Goal: Task Accomplishment & Management: Manage account settings

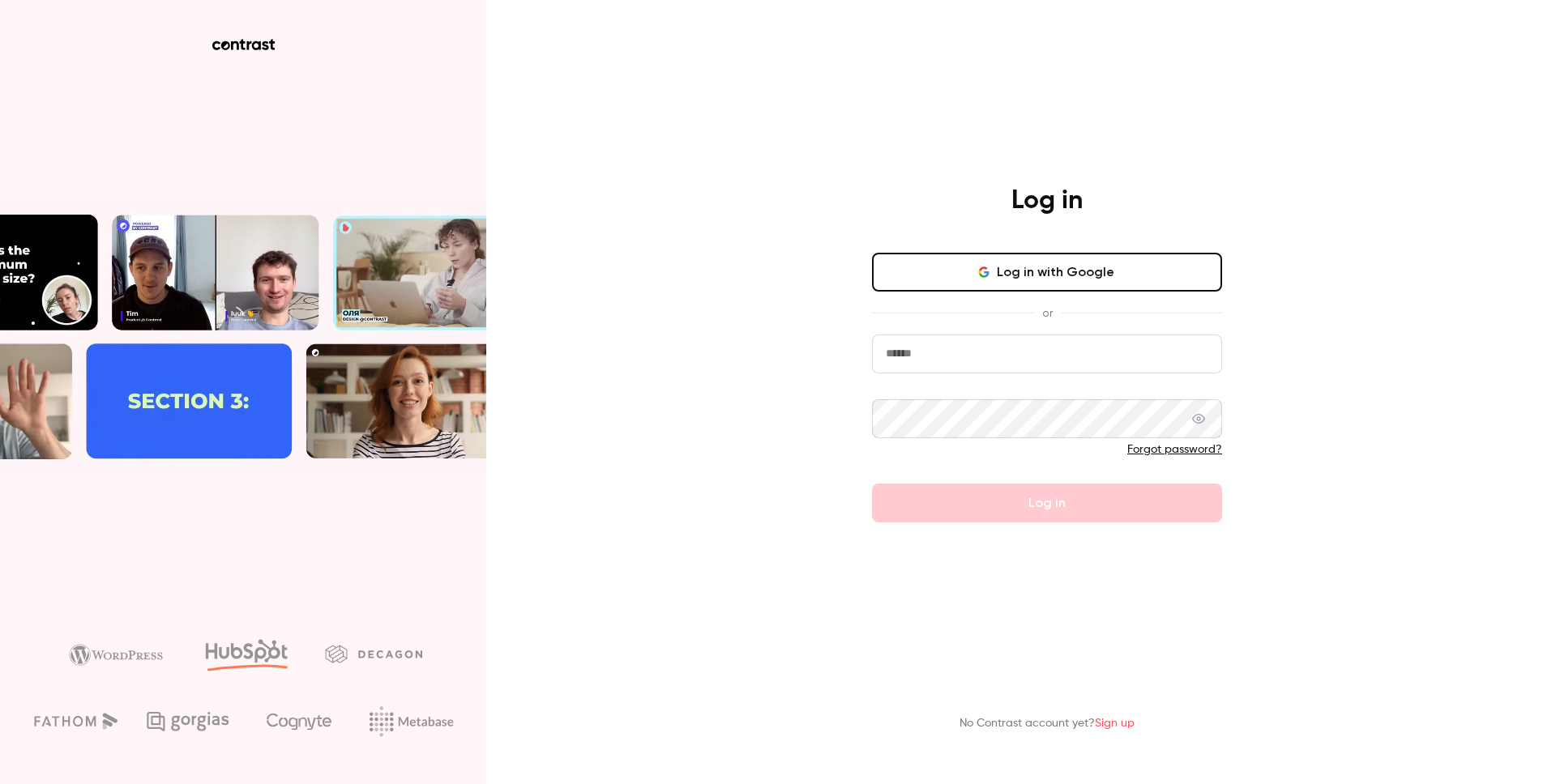
click at [993, 341] on input "email" at bounding box center [1047, 354] width 350 height 39
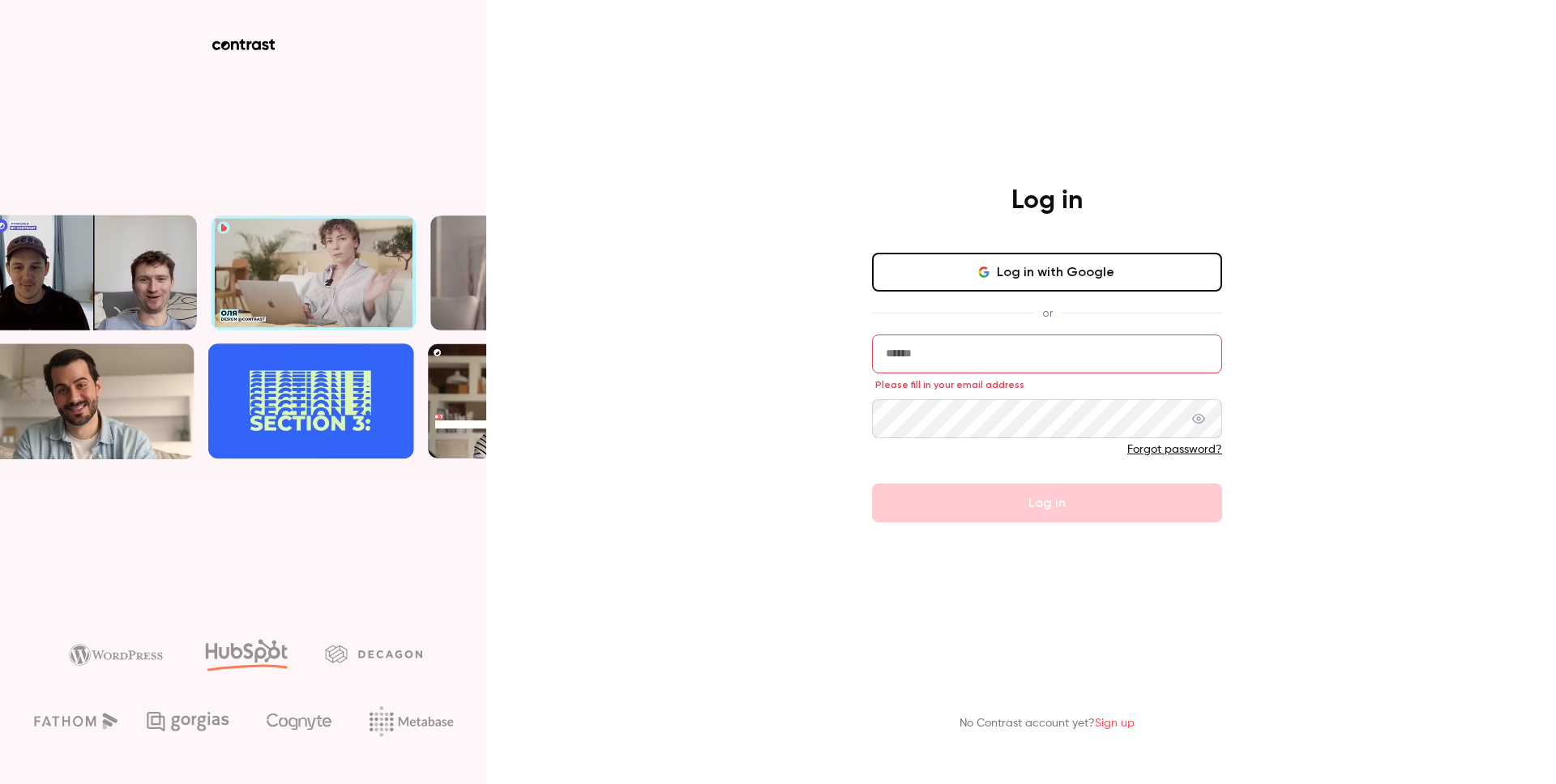
type input "**********"
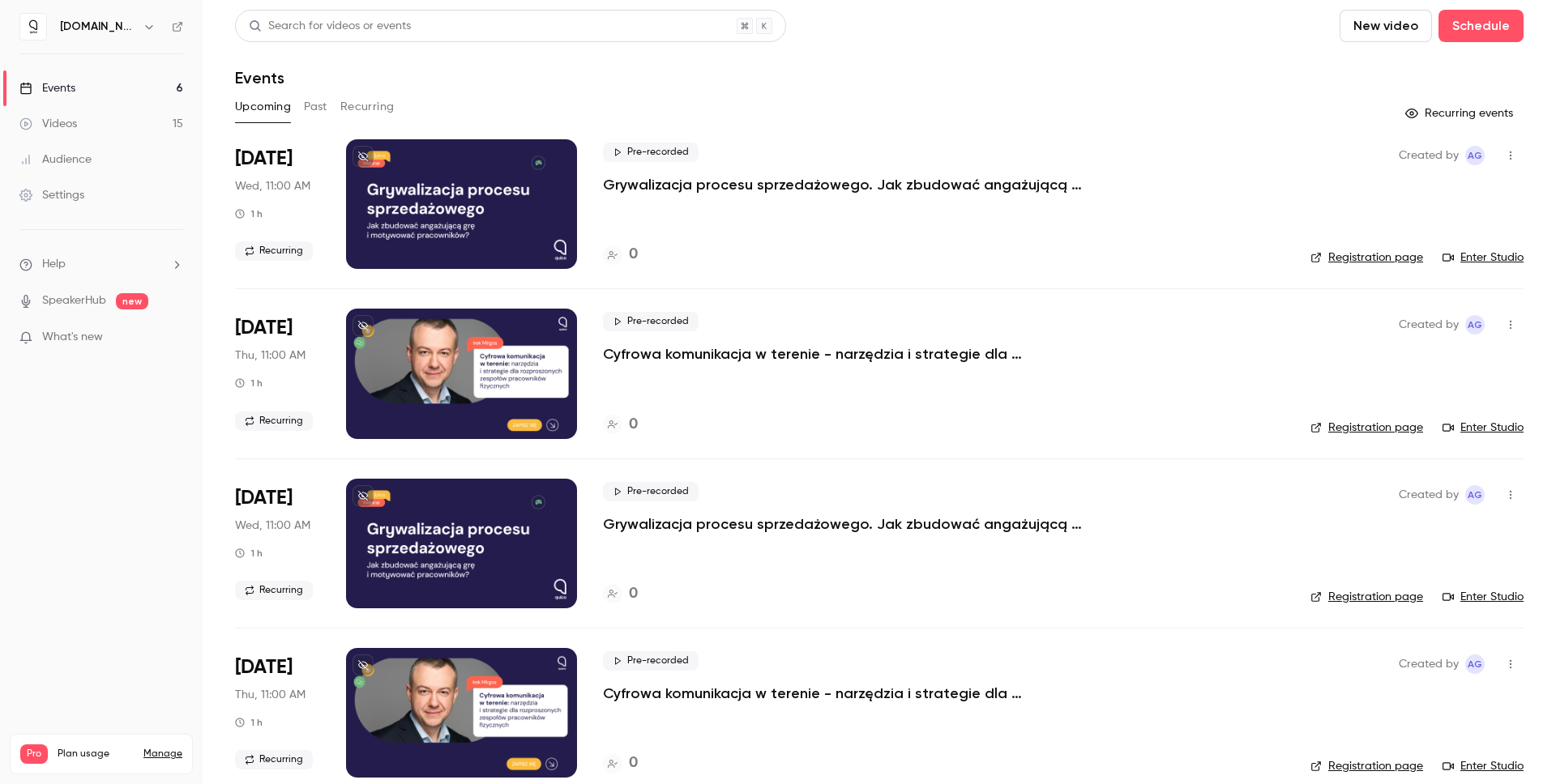
click at [53, 129] on div "Videos" at bounding box center [48, 124] width 58 height 16
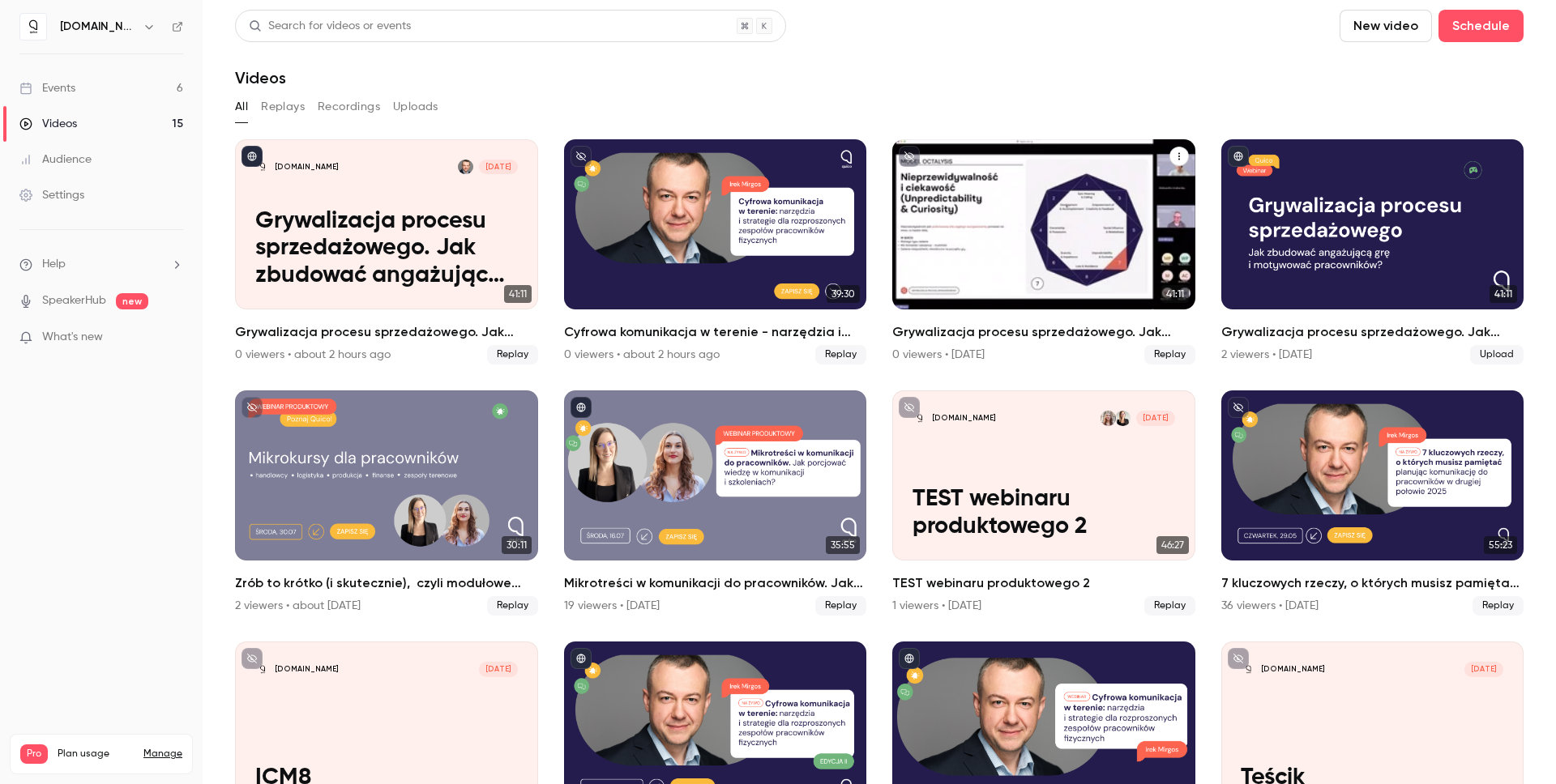
scroll to position [2, 0]
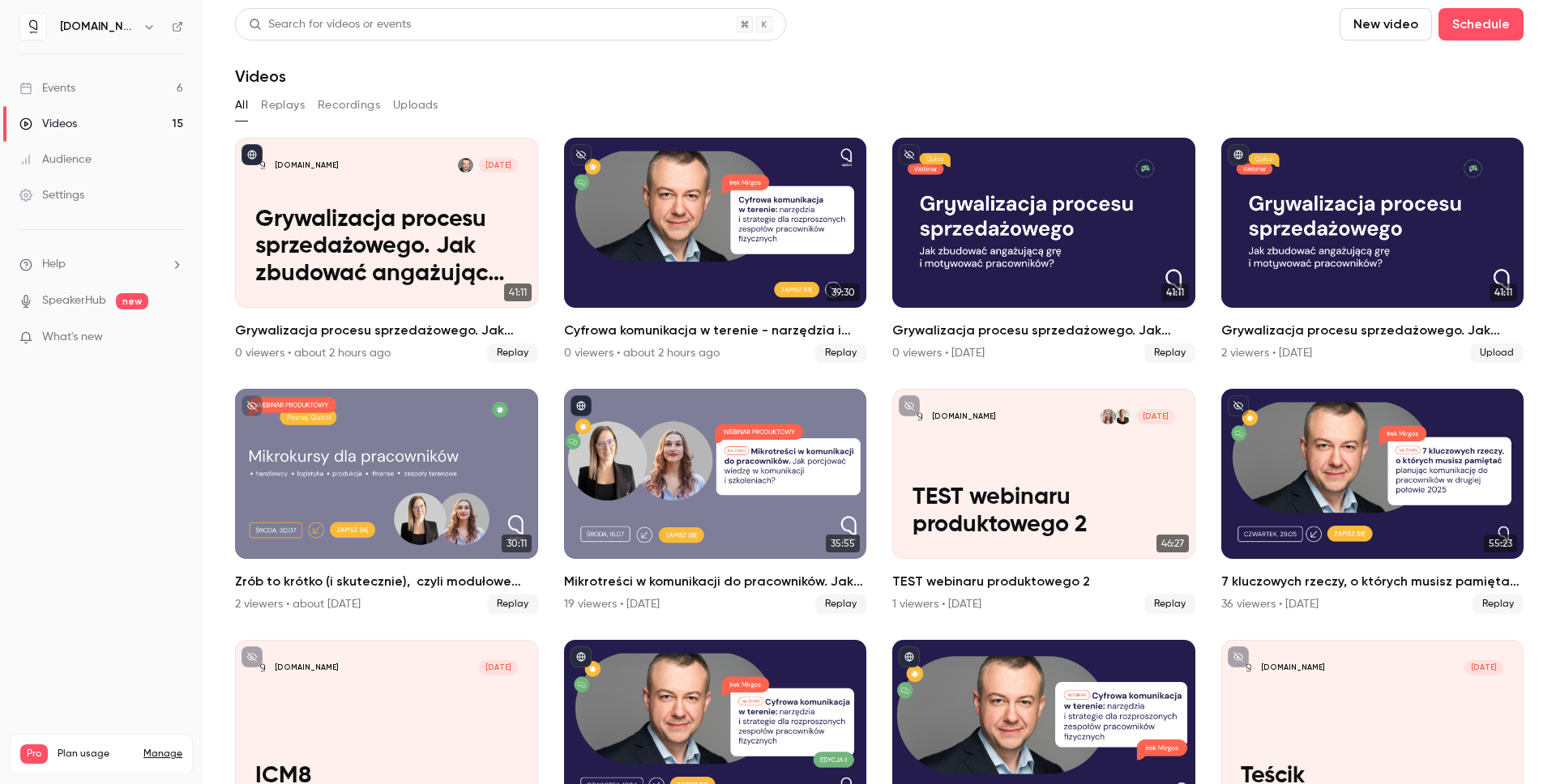
click at [294, 106] on button "Replays" at bounding box center [282, 105] width 43 height 26
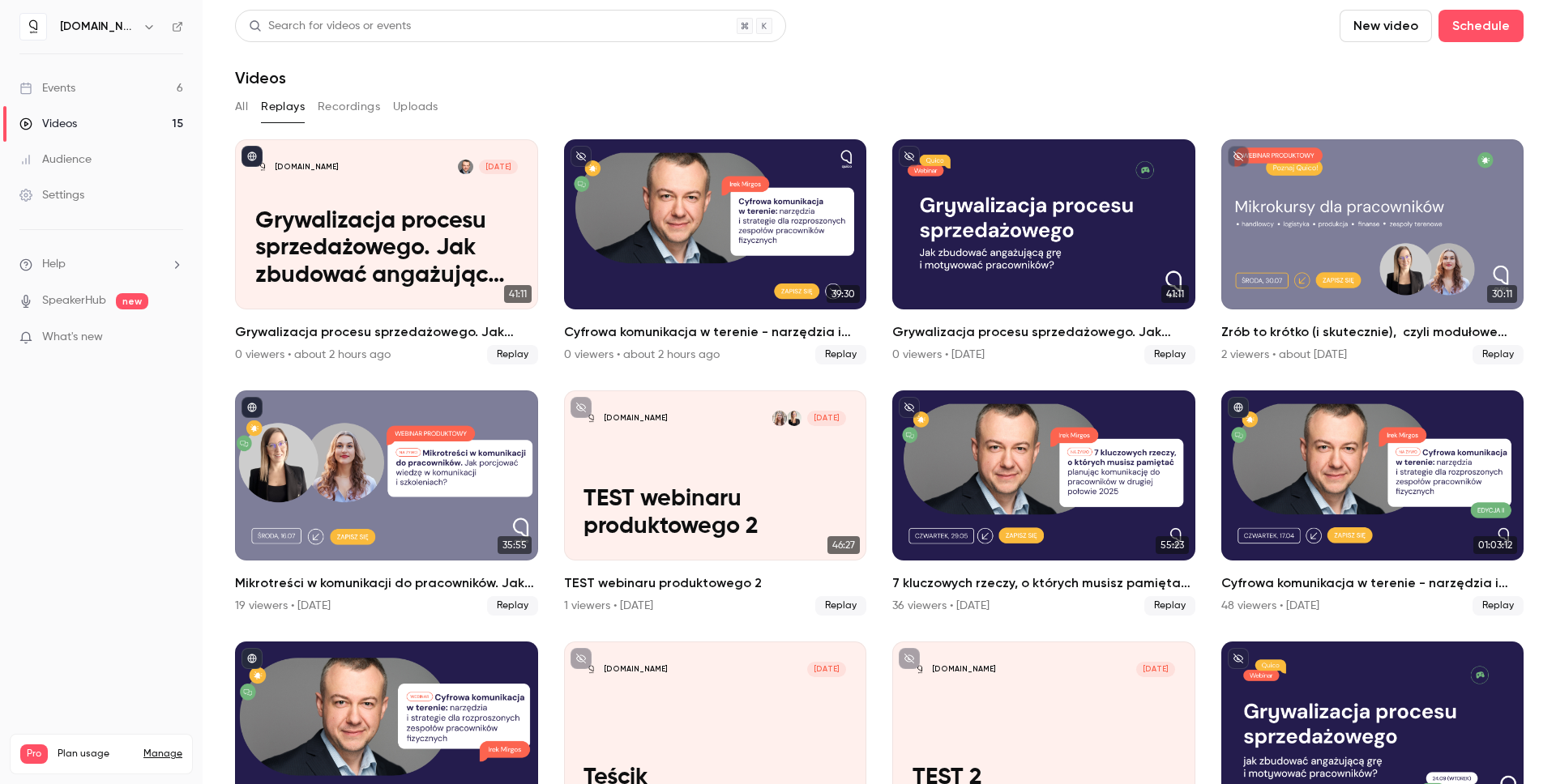
click at [342, 106] on button "Recordings" at bounding box center [348, 107] width 63 height 26
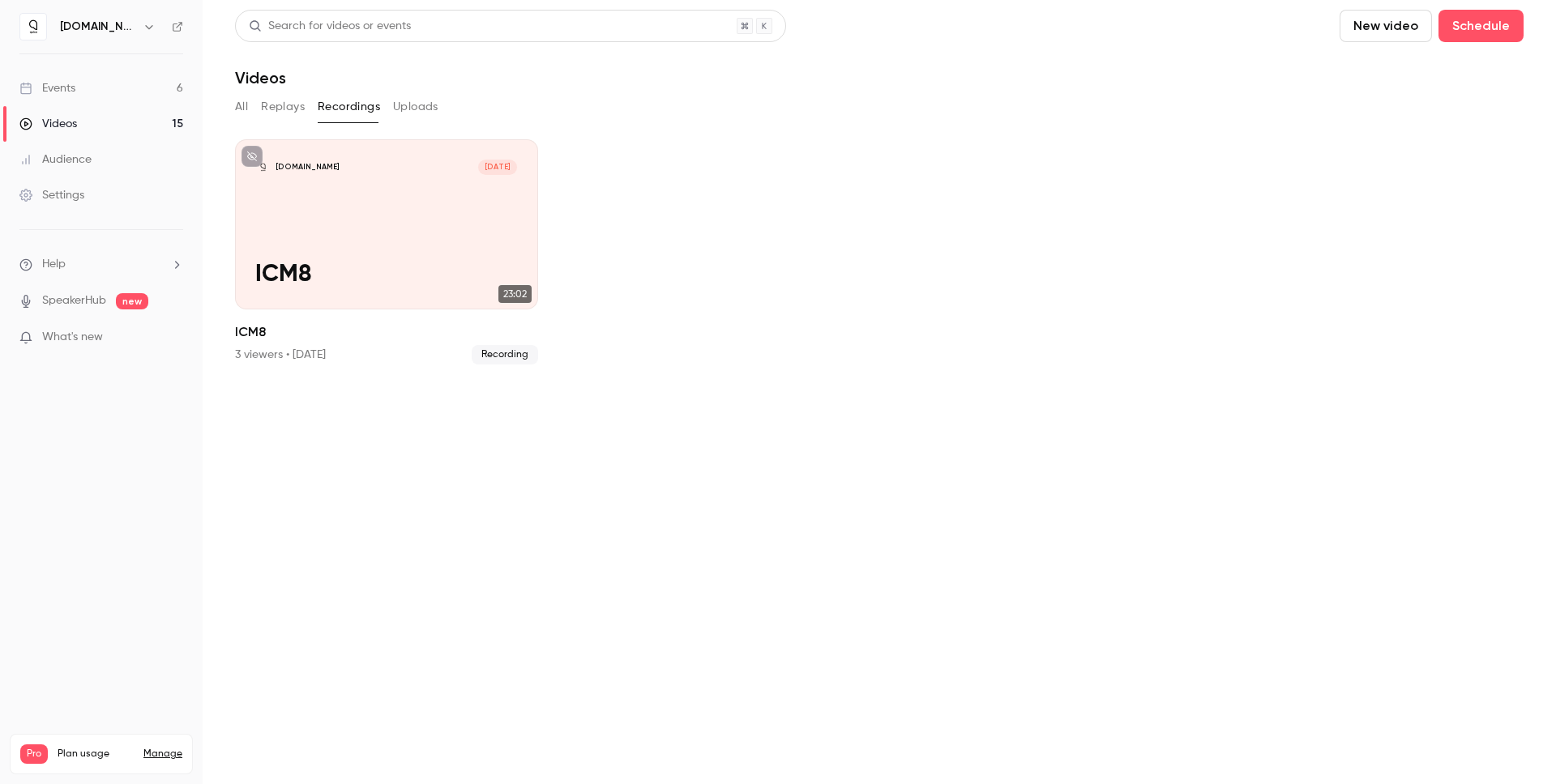
click at [291, 102] on button "Replays" at bounding box center [282, 107] width 43 height 26
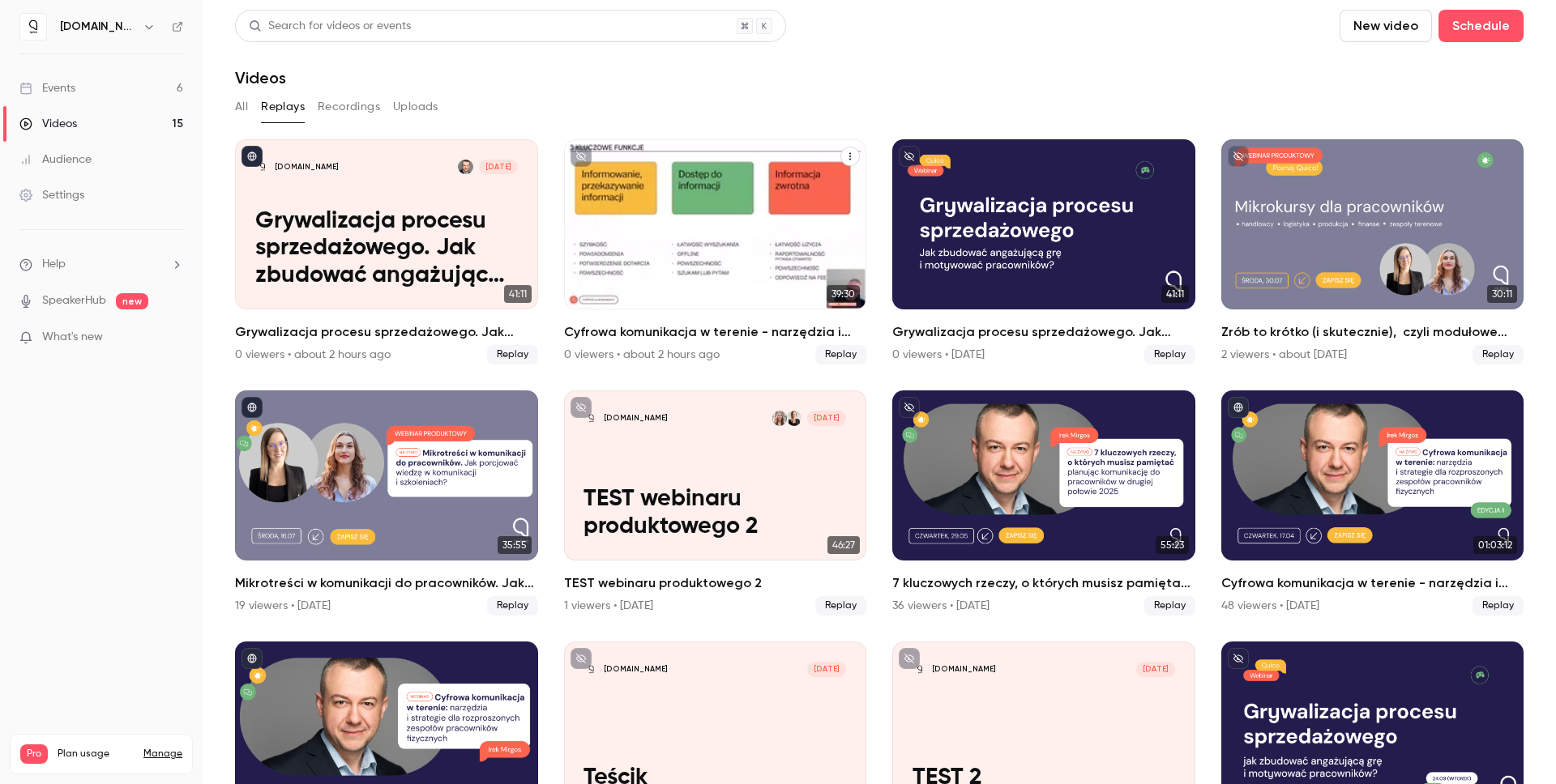
click at [678, 216] on div "Cyfrowa komunikacja w terenie - narzędzia i strategie dla rozproszonych zespołó…" at bounding box center [715, 225] width 303 height 170
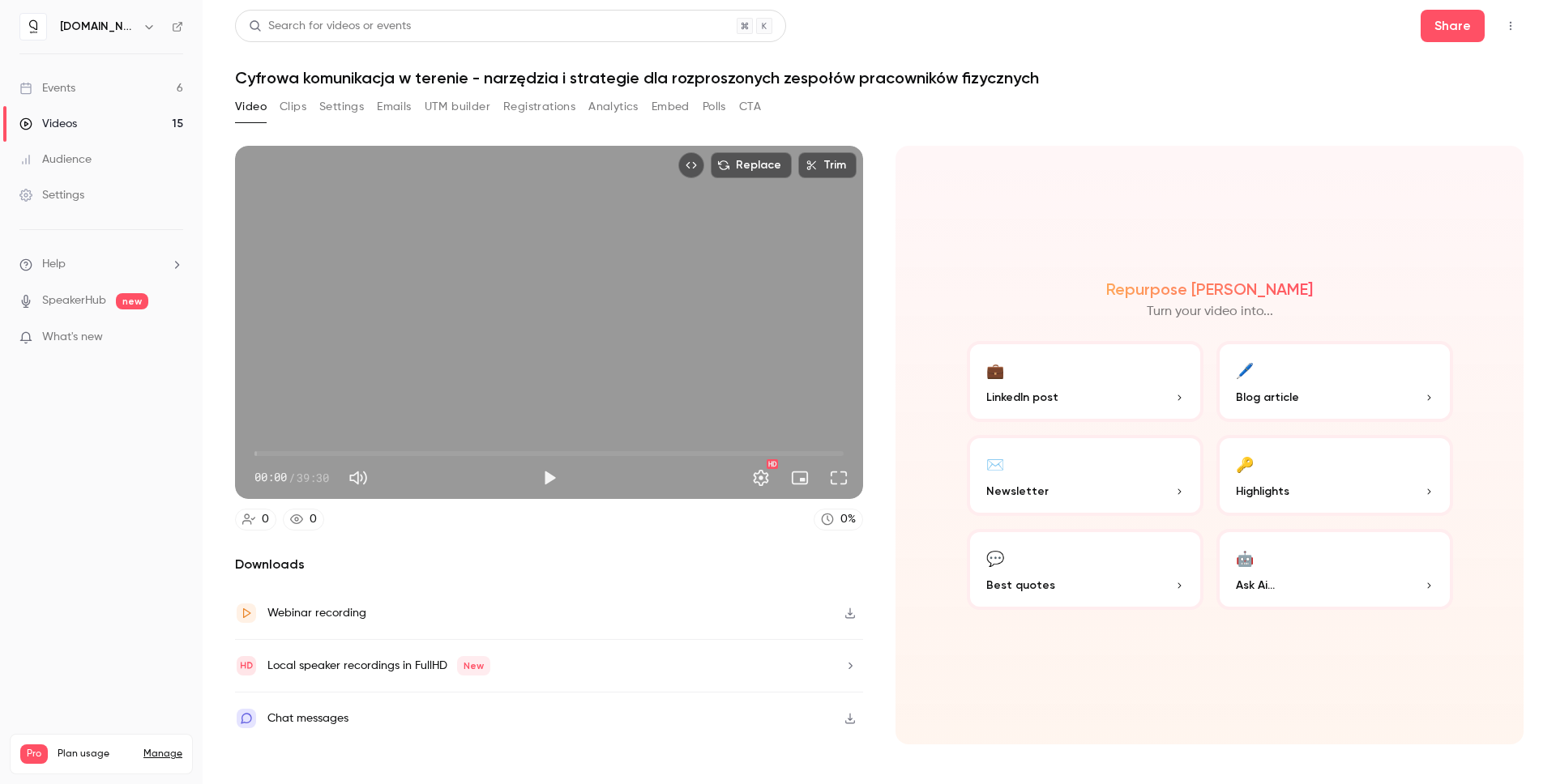
click at [106, 85] on link "Events 6" at bounding box center [101, 88] width 203 height 36
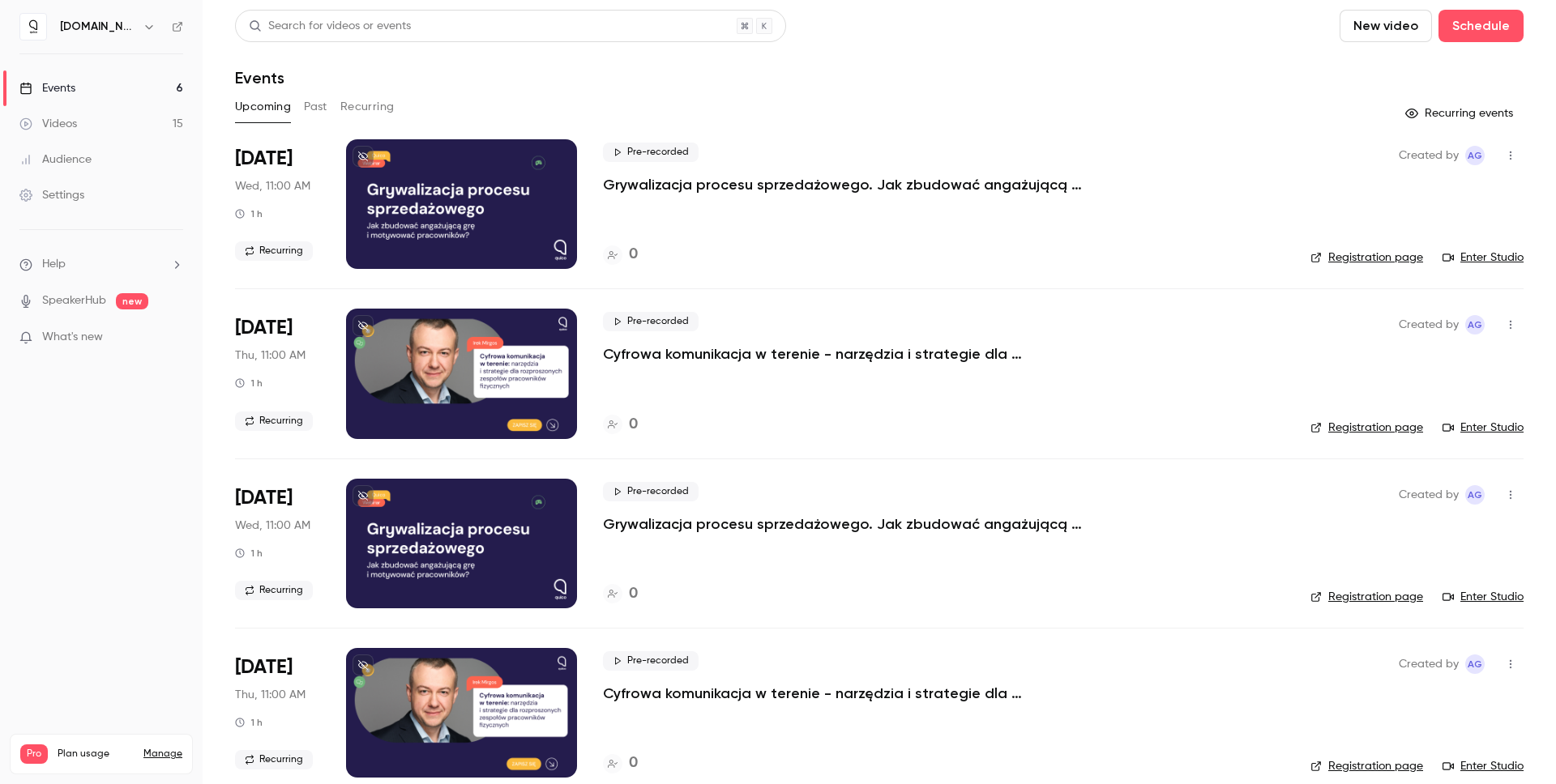
click at [1504, 326] on icon "button" at bounding box center [1511, 325] width 13 height 12
click at [844, 356] on div at bounding box center [778, 392] width 1556 height 784
click at [700, 357] on p "Cyfrowa komunikacja w terenie - narzędzia i strategie dla rozproszonych zespołó…" at bounding box center [846, 353] width 486 height 19
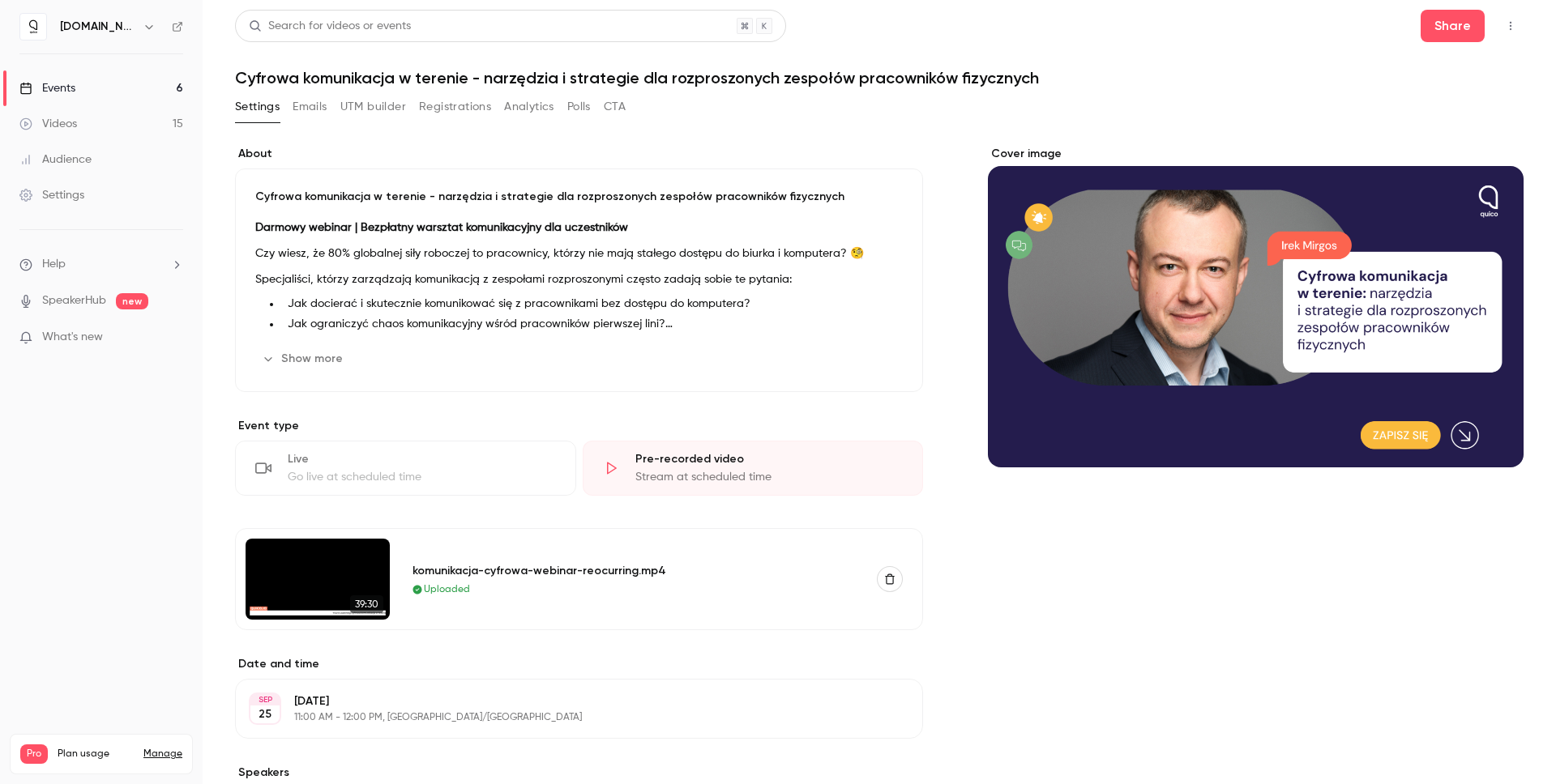
click at [345, 104] on button "UTM builder" at bounding box center [373, 107] width 66 height 26
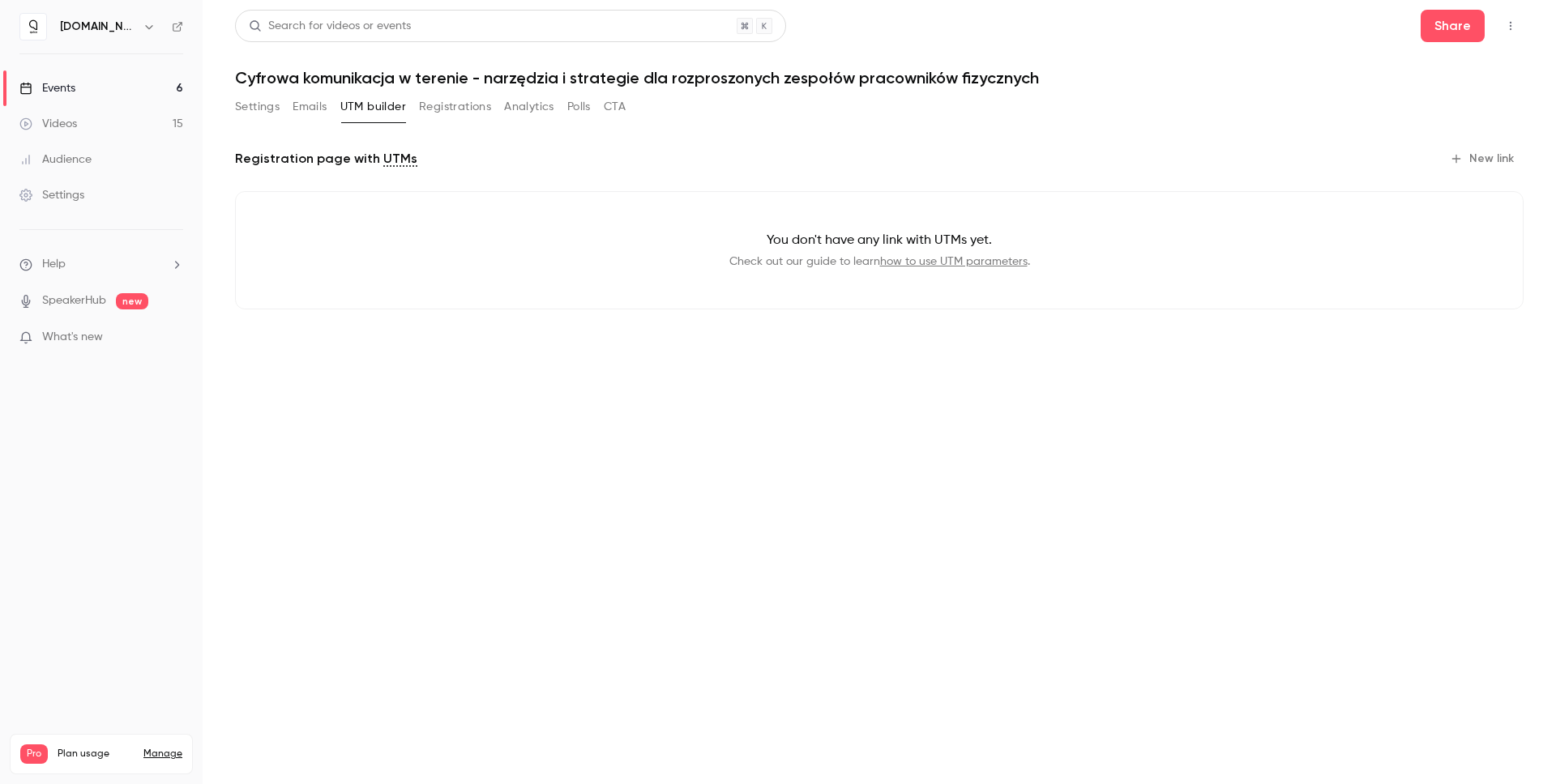
drag, startPoint x: 788, startPoint y: 253, endPoint x: 788, endPoint y: 234, distance: 19.0
click at [788, 252] on div "You don't have any link with UTMs yet. Check out our guide to learn how to use …" at bounding box center [879, 250] width 1289 height 119
click at [450, 114] on button "Registrations" at bounding box center [455, 107] width 72 height 26
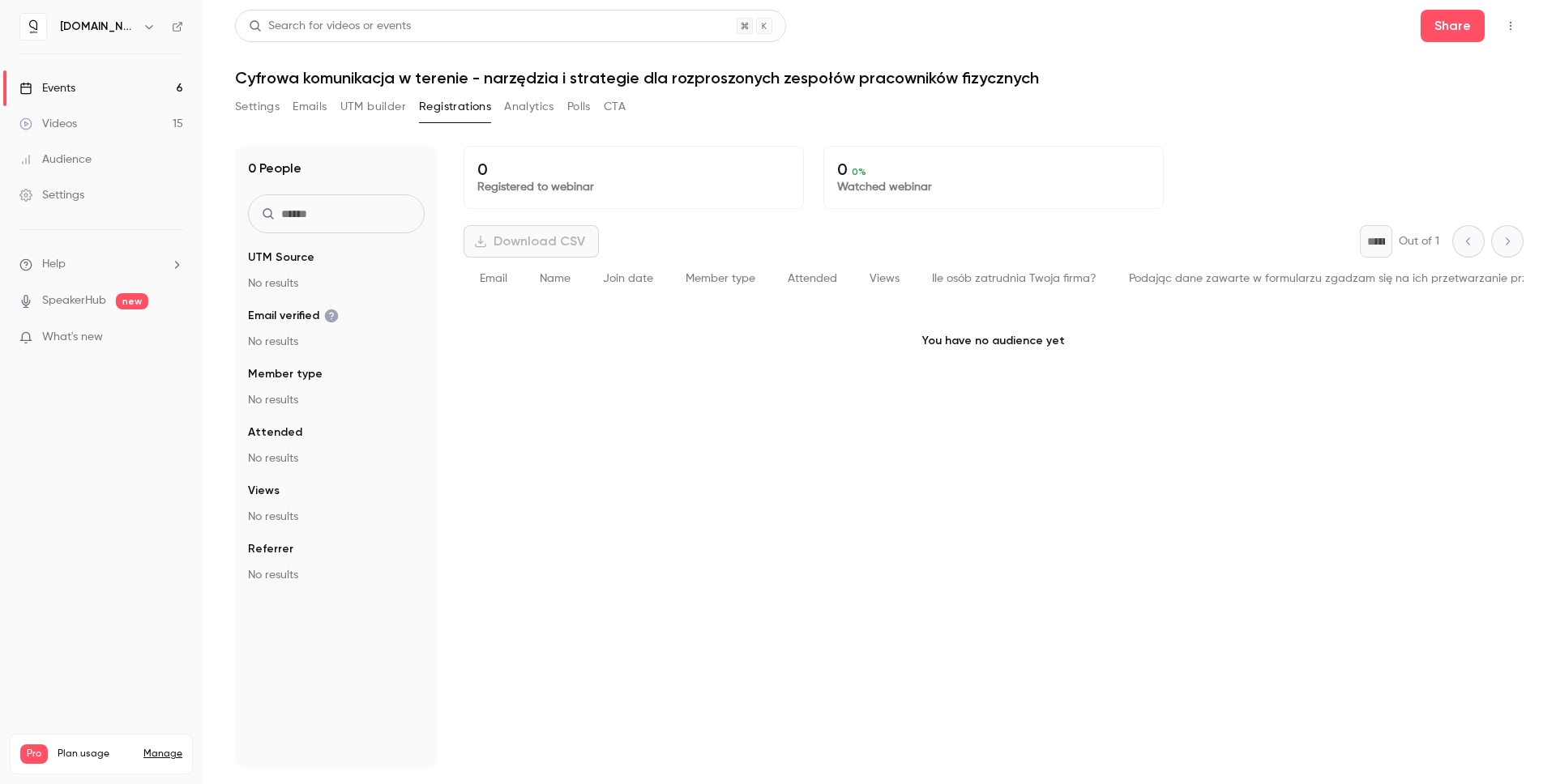
click at [373, 115] on button "UTM builder" at bounding box center [373, 107] width 66 height 26
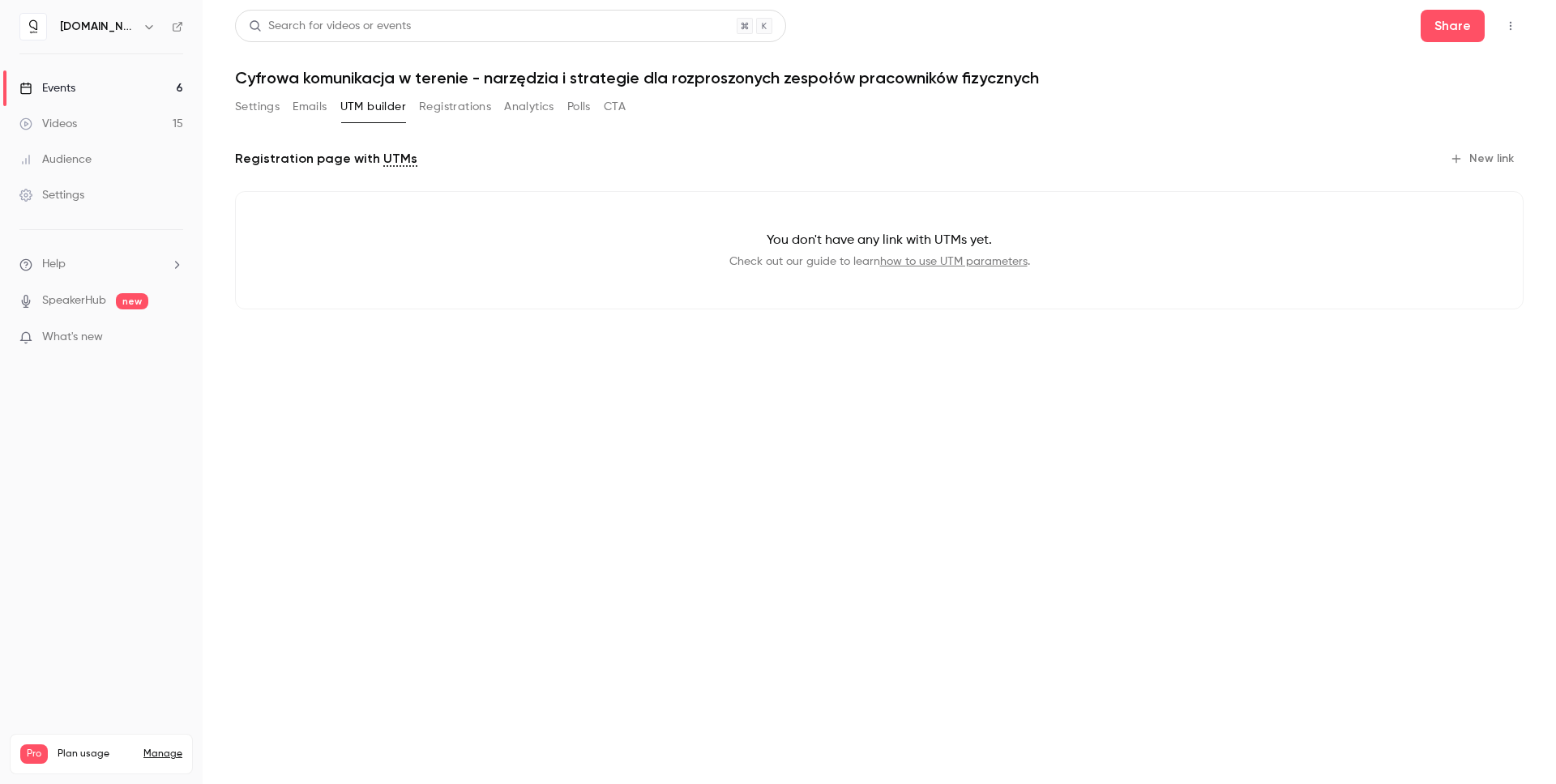
click at [303, 103] on button "Emails" at bounding box center [309, 107] width 34 height 26
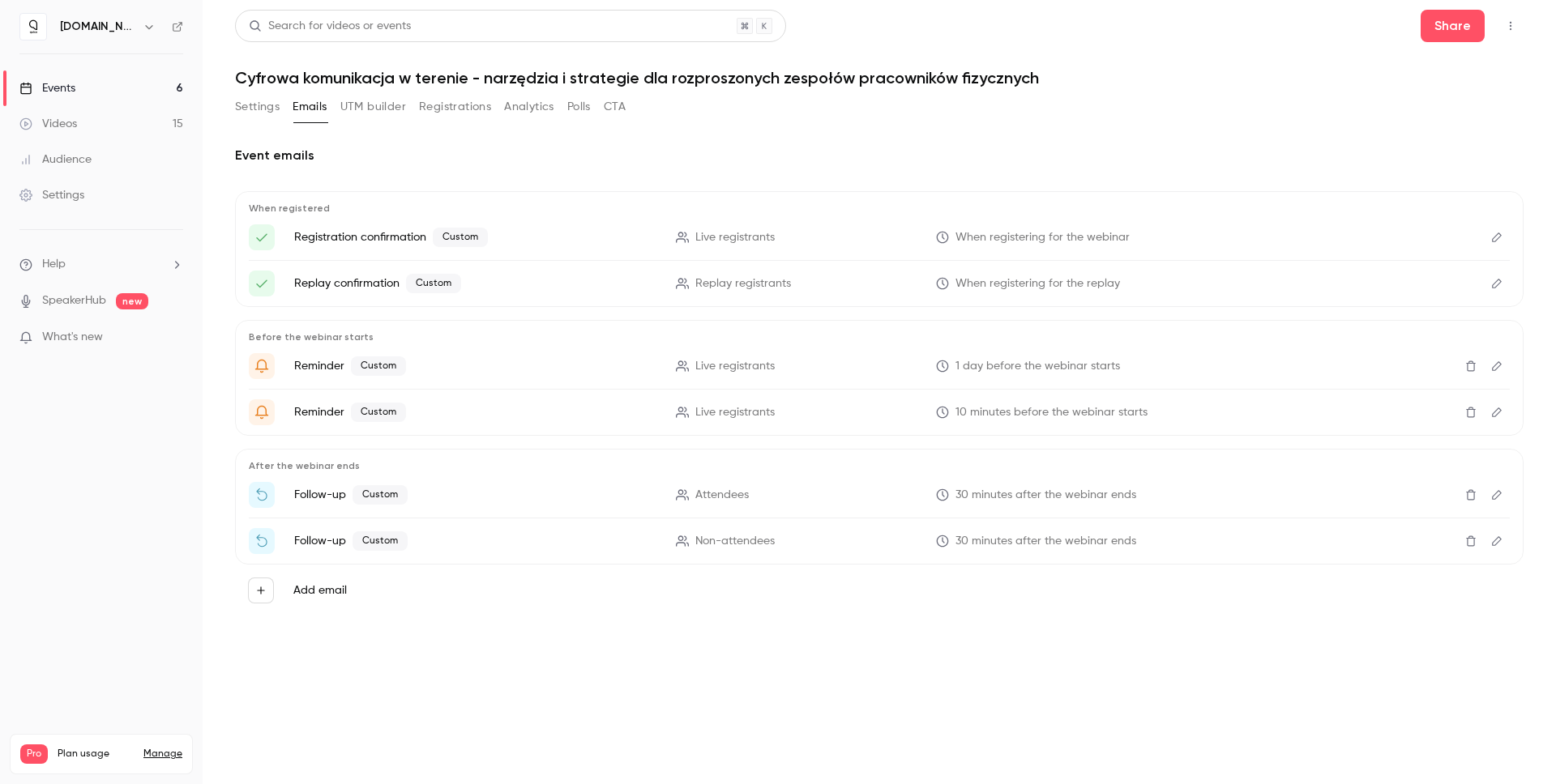
click at [268, 107] on button "Settings" at bounding box center [256, 107] width 44 height 26
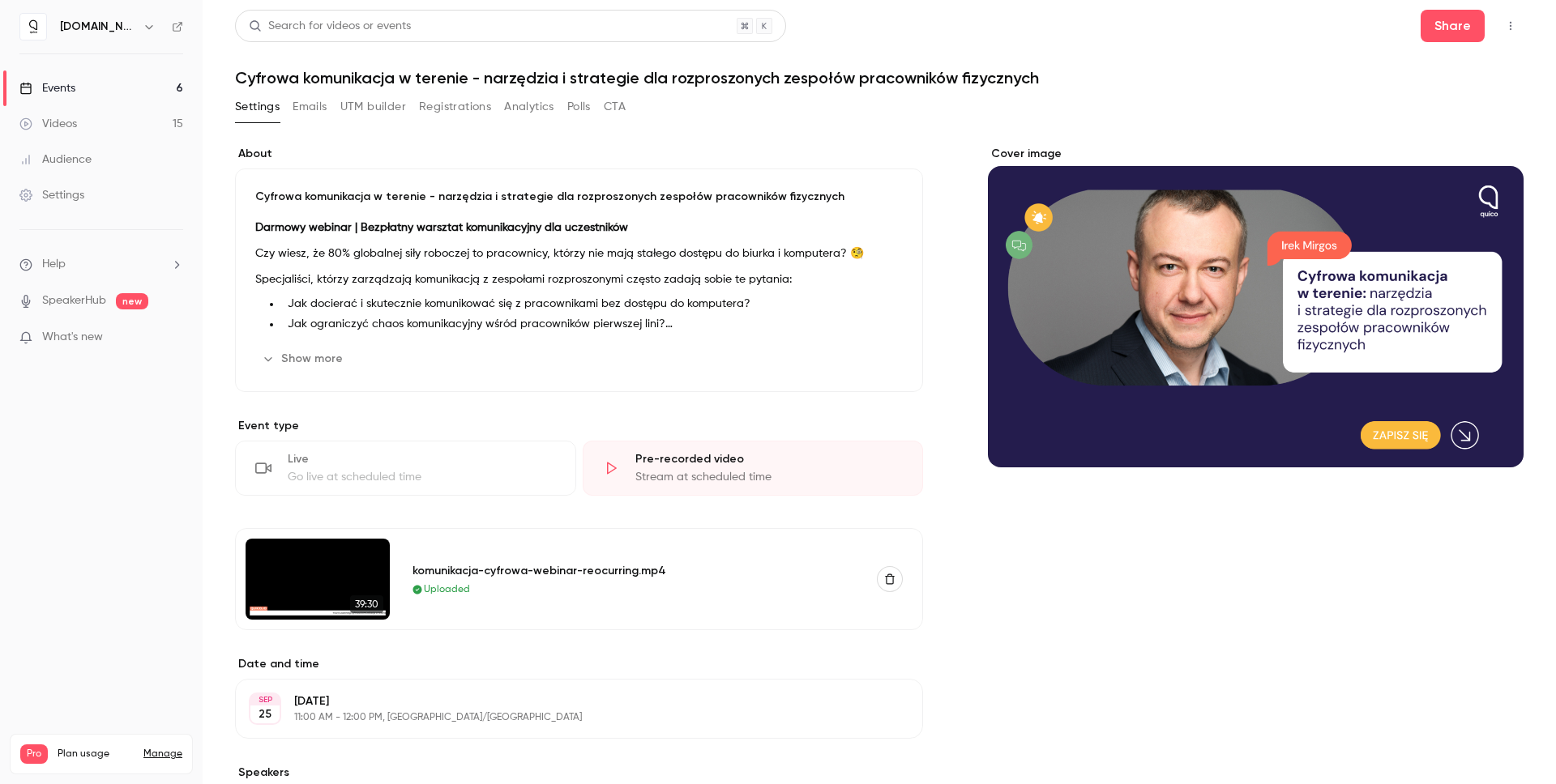
click at [313, 111] on button "Emails" at bounding box center [309, 107] width 34 height 26
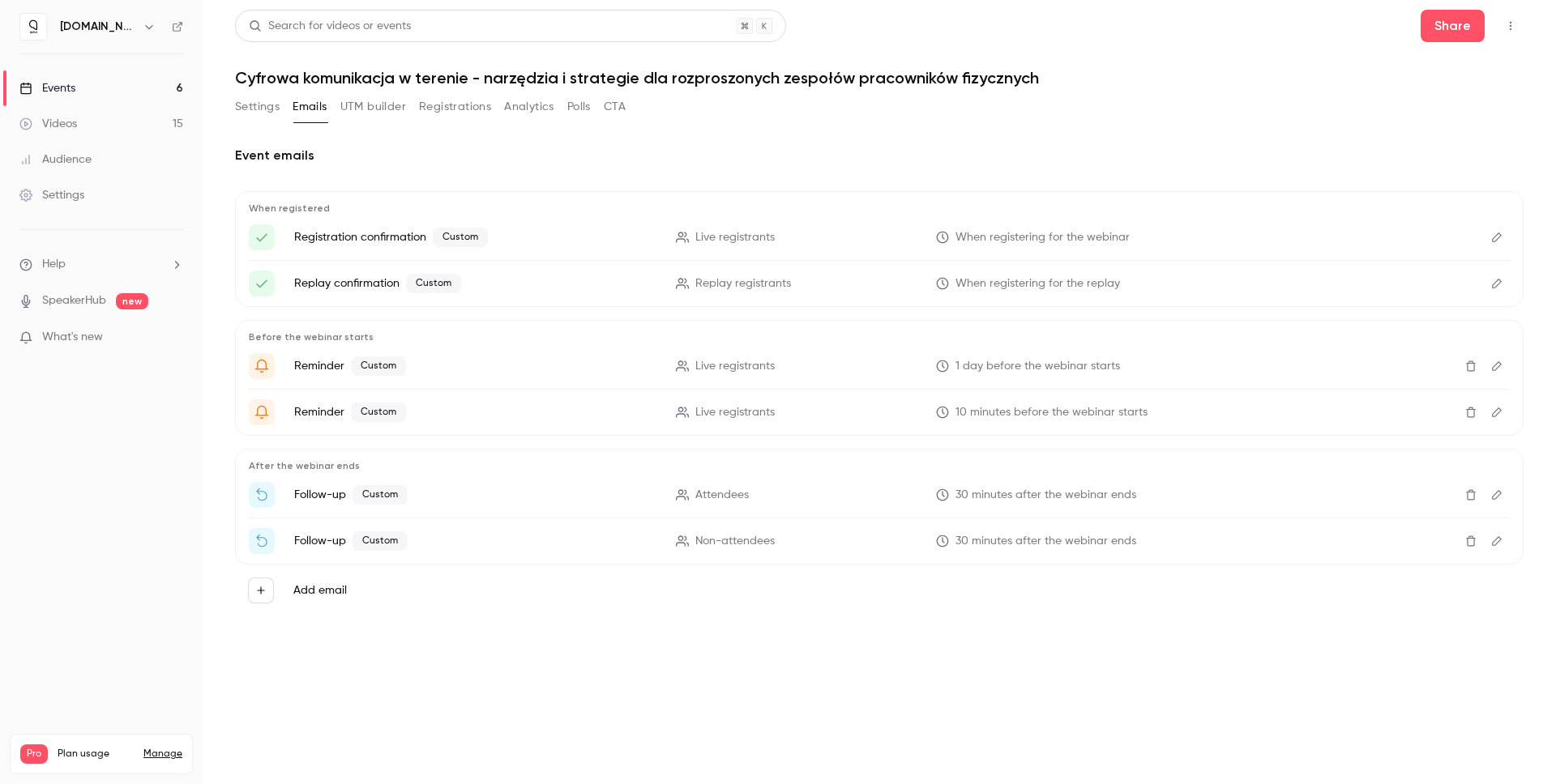
click at [388, 110] on button "UTM builder" at bounding box center [373, 107] width 66 height 26
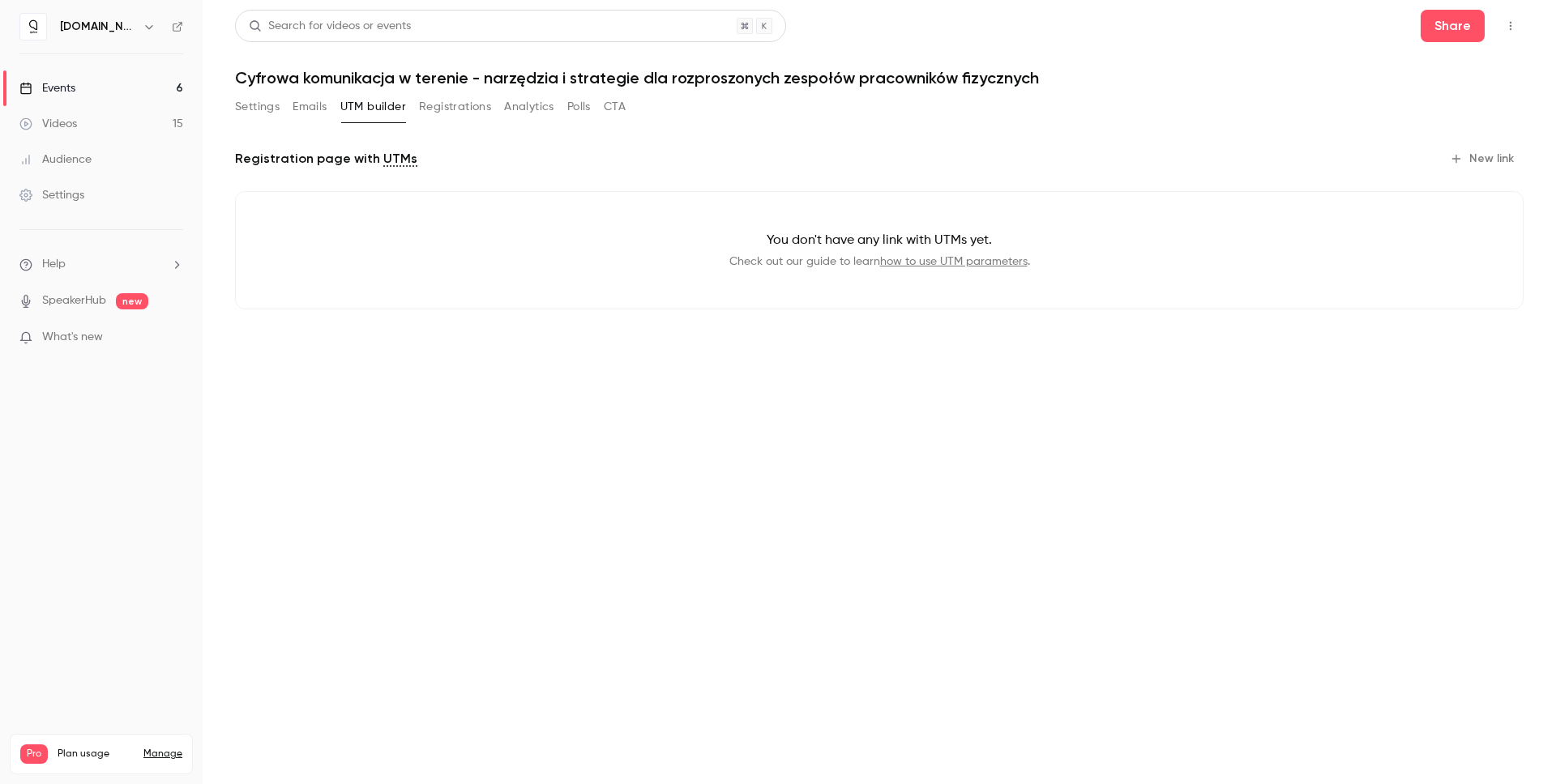
click at [414, 104] on div "Settings Emails UTM builder Registrations Analytics Polls CTA" at bounding box center [430, 107] width 391 height 26
click at [426, 108] on button "Registrations" at bounding box center [455, 107] width 72 height 26
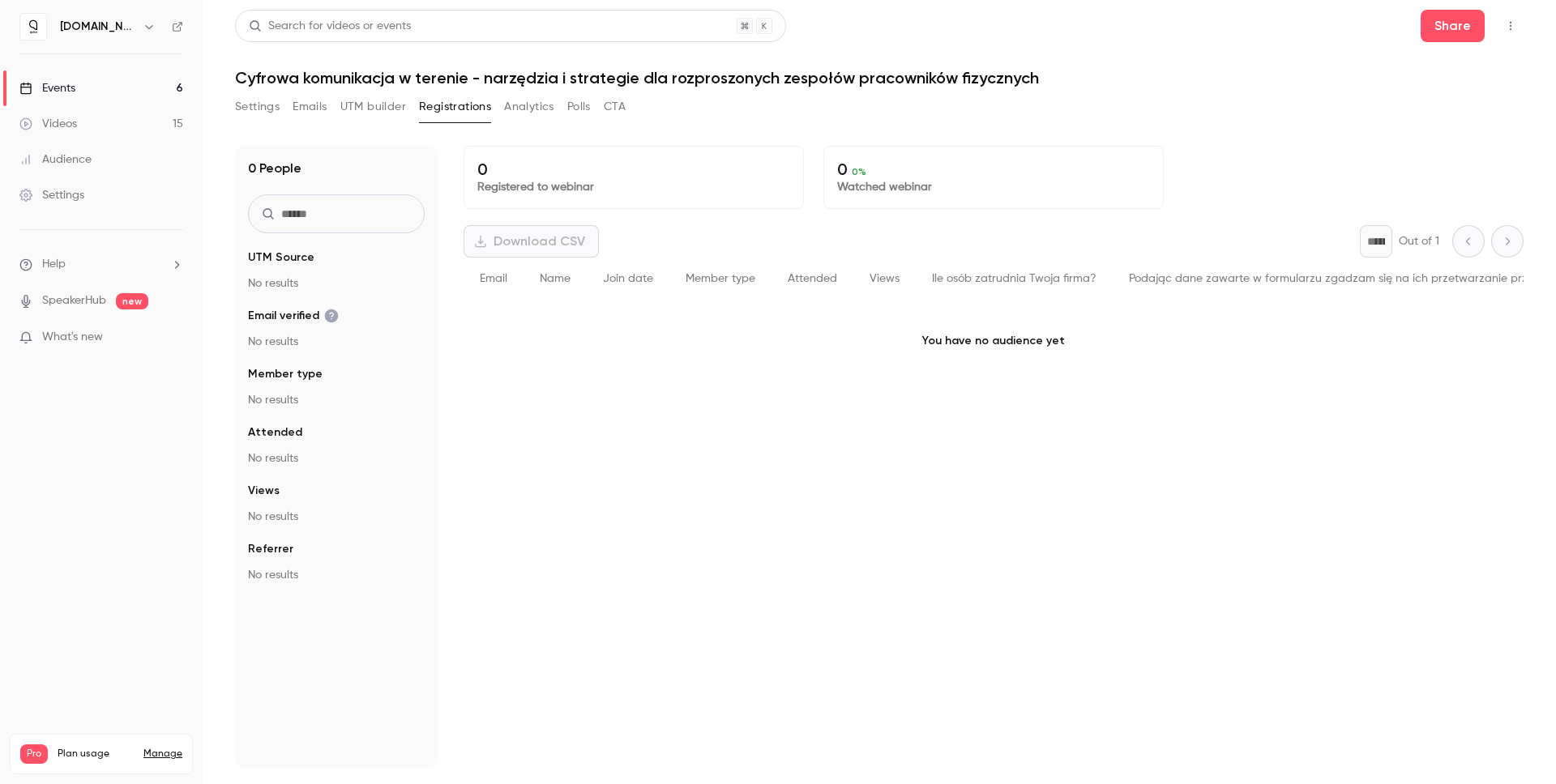
click at [529, 112] on button "Analytics" at bounding box center [529, 107] width 50 height 26
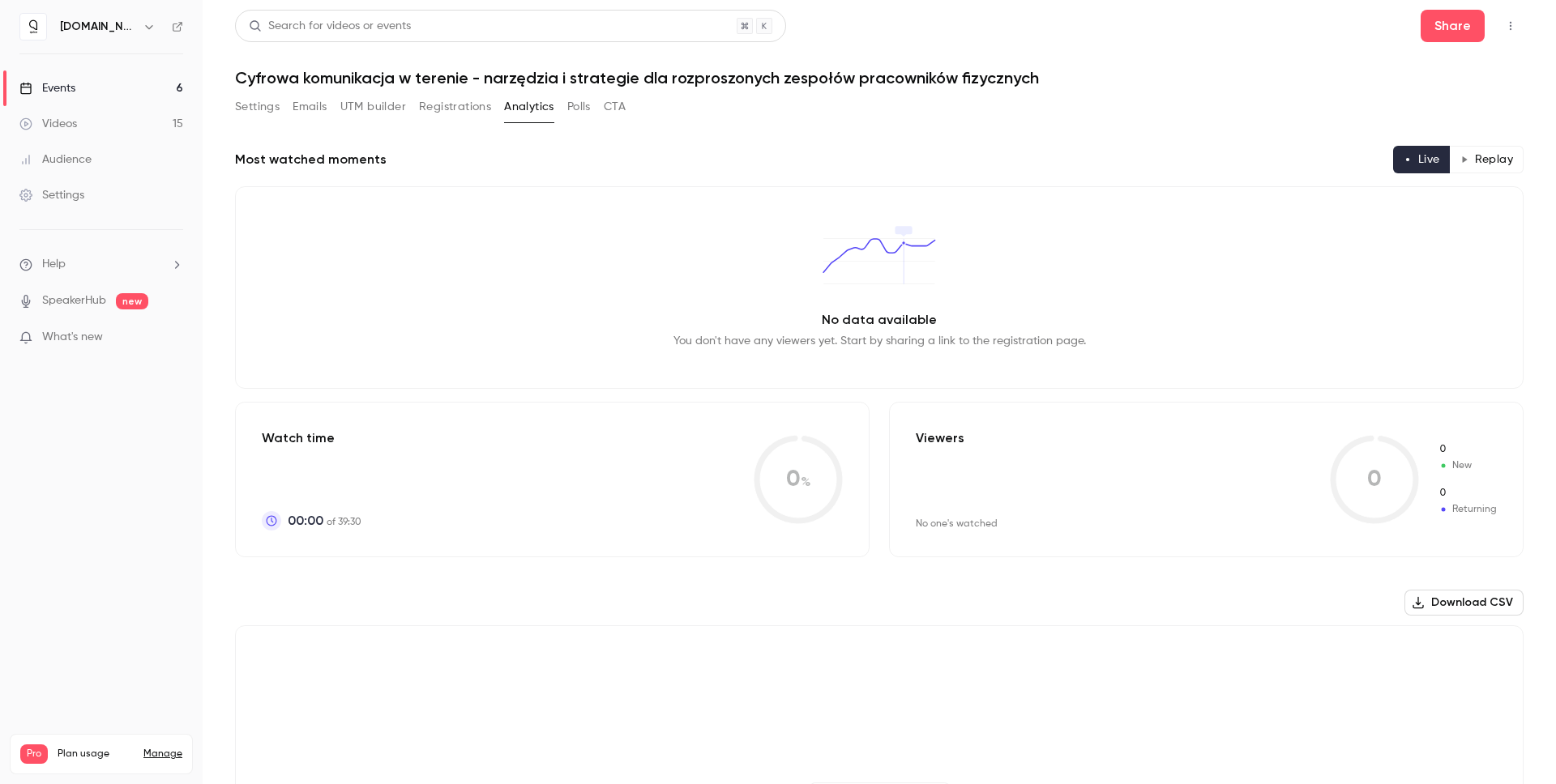
click at [253, 108] on button "Settings" at bounding box center [256, 107] width 44 height 26
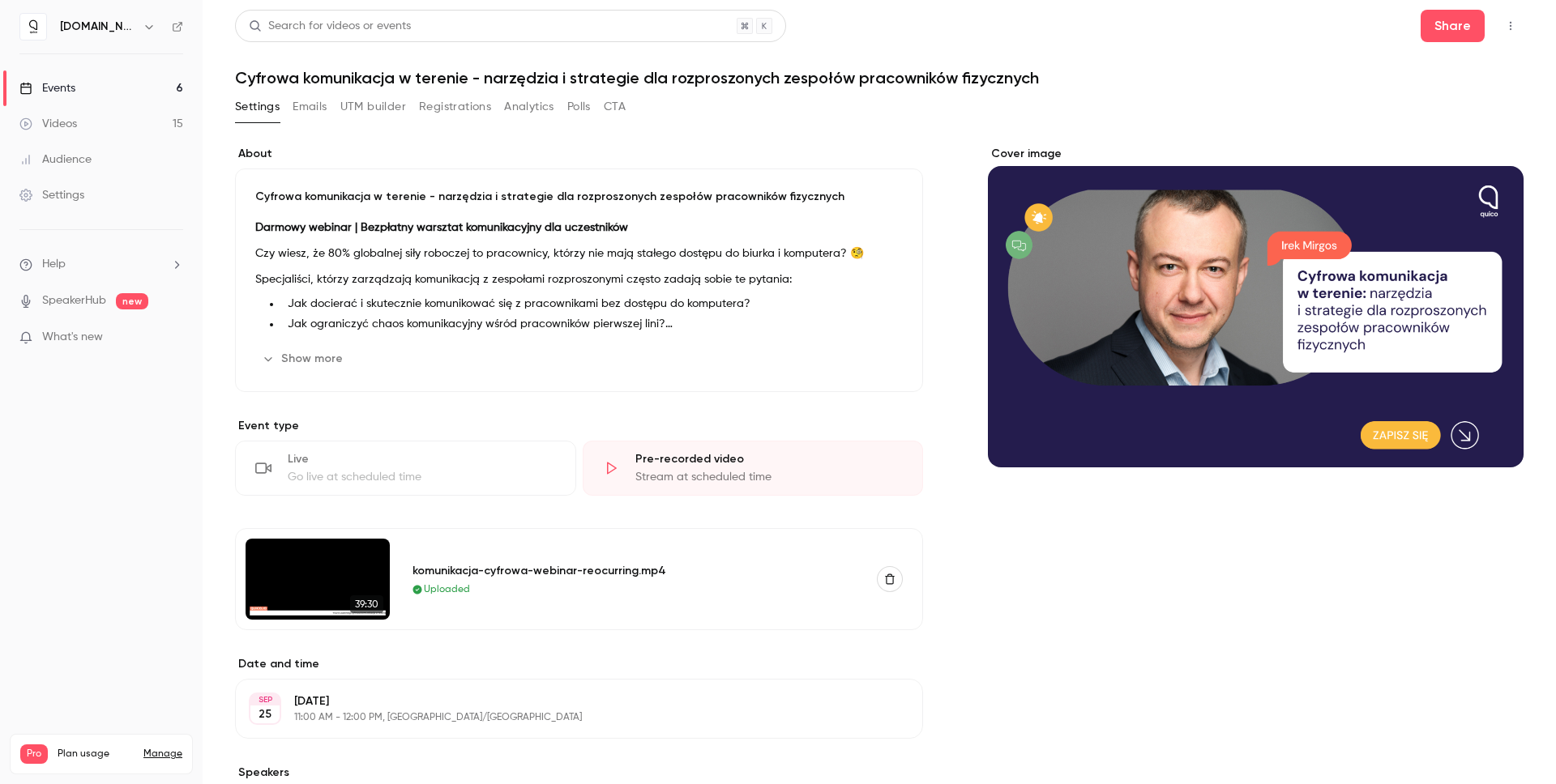
click at [345, 110] on button "UTM builder" at bounding box center [373, 107] width 66 height 26
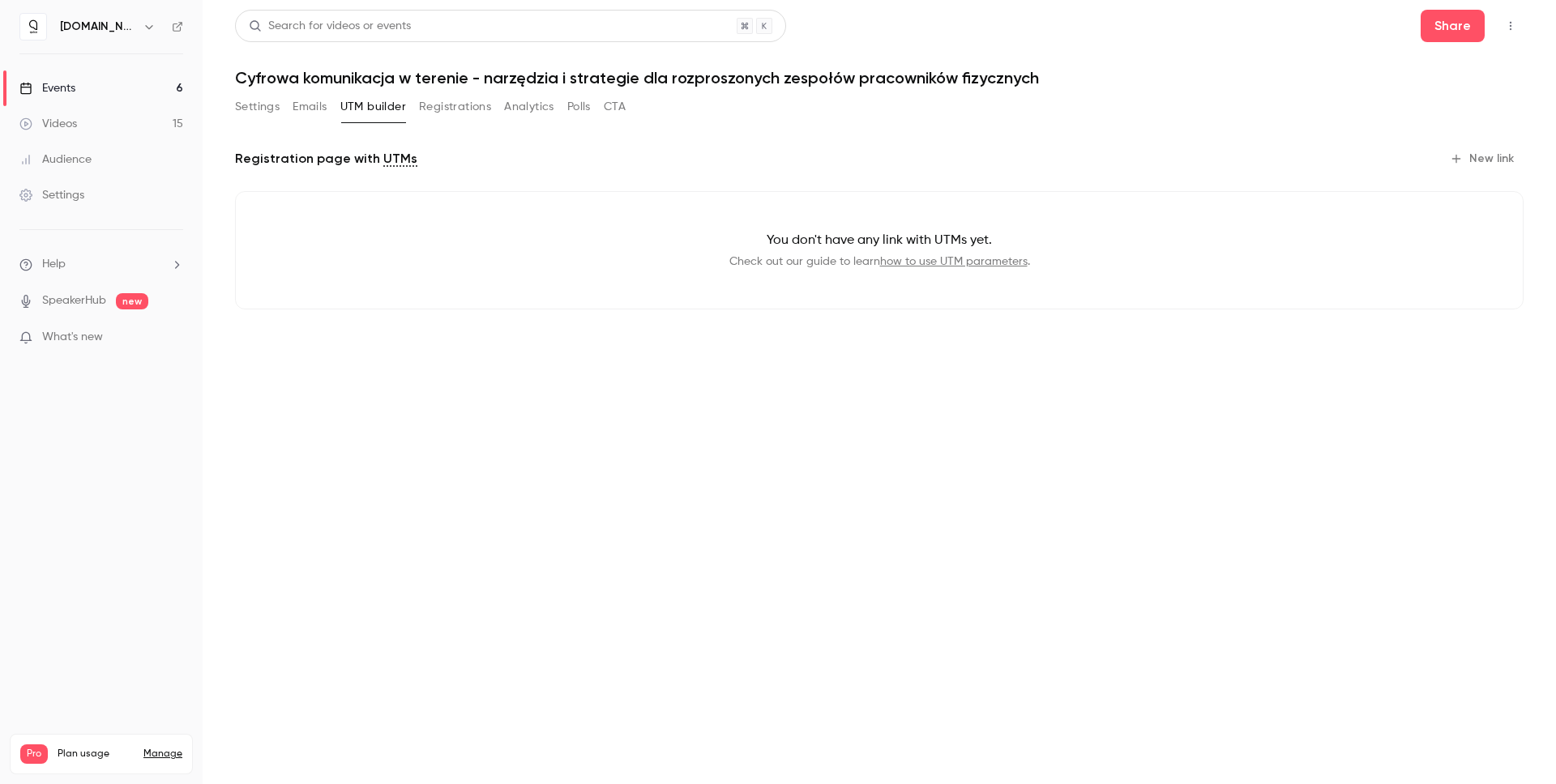
click at [951, 262] on link "how to use UTM parameters" at bounding box center [954, 262] width 148 height 12
click at [300, 109] on button "Emails" at bounding box center [309, 107] width 34 height 26
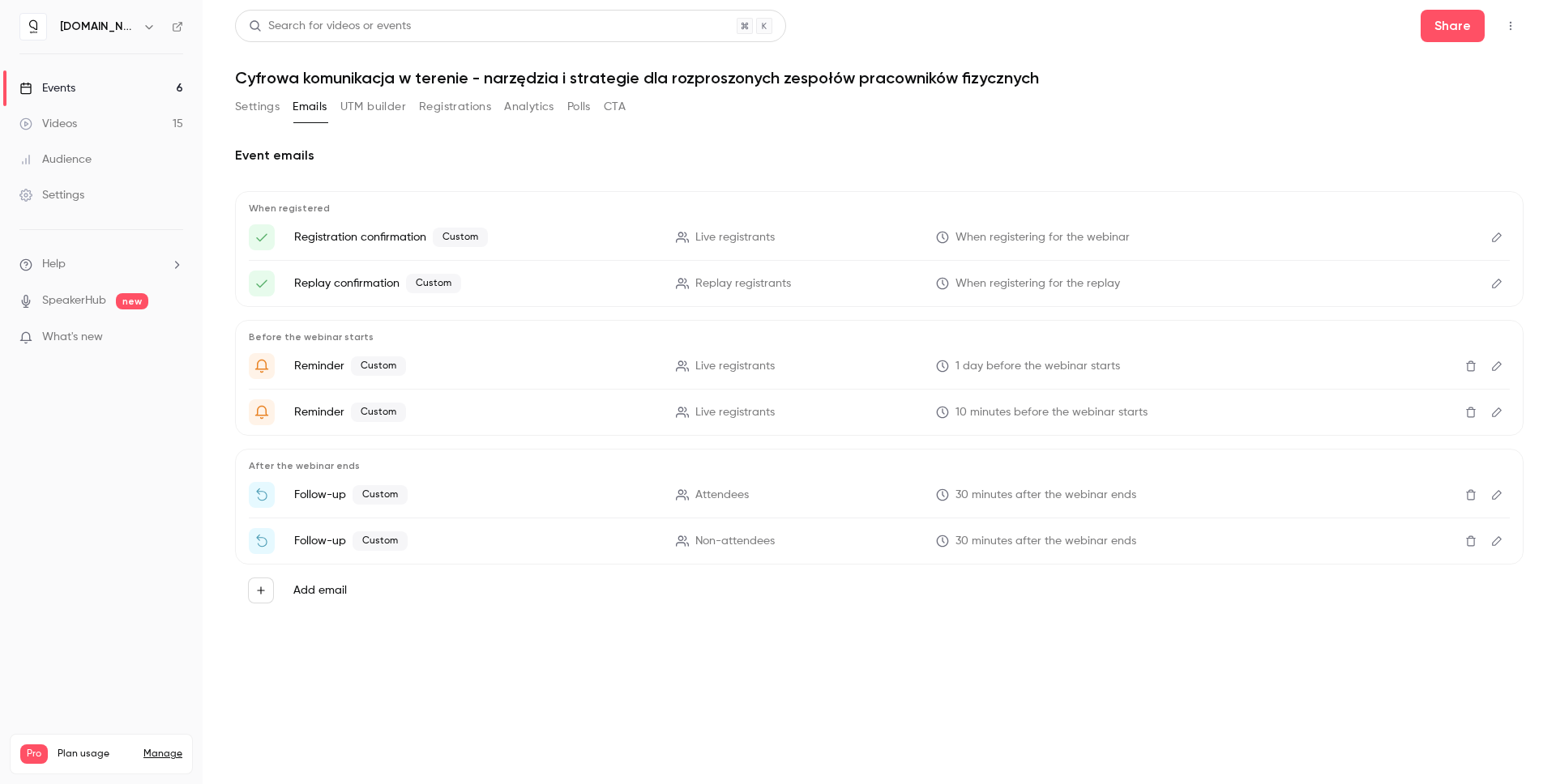
click at [458, 109] on button "Registrations" at bounding box center [455, 107] width 72 height 26
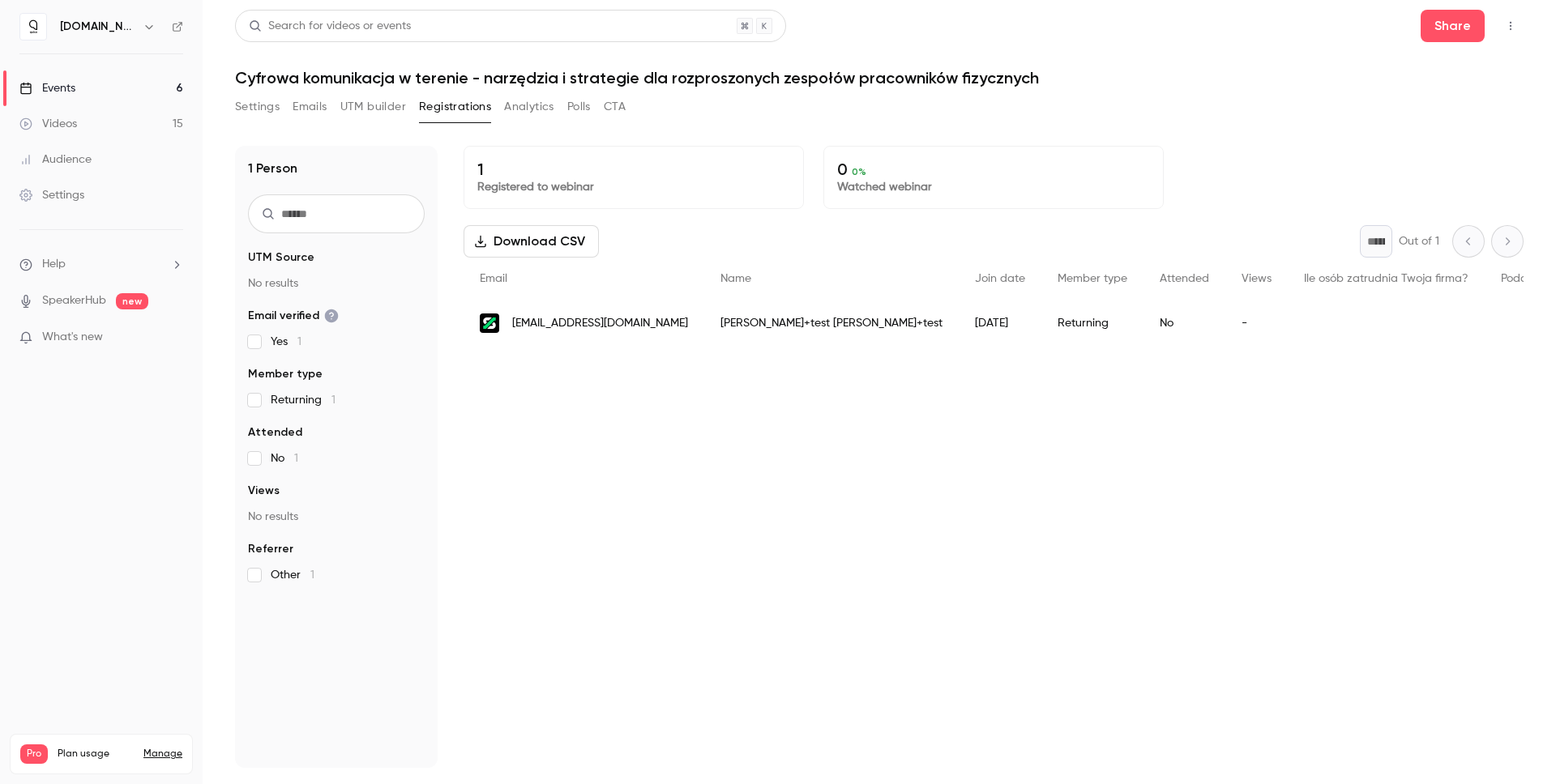
drag, startPoint x: 260, startPoint y: 110, endPoint x: 271, endPoint y: 109, distance: 11.0
click at [260, 110] on button "Settings" at bounding box center [256, 107] width 44 height 26
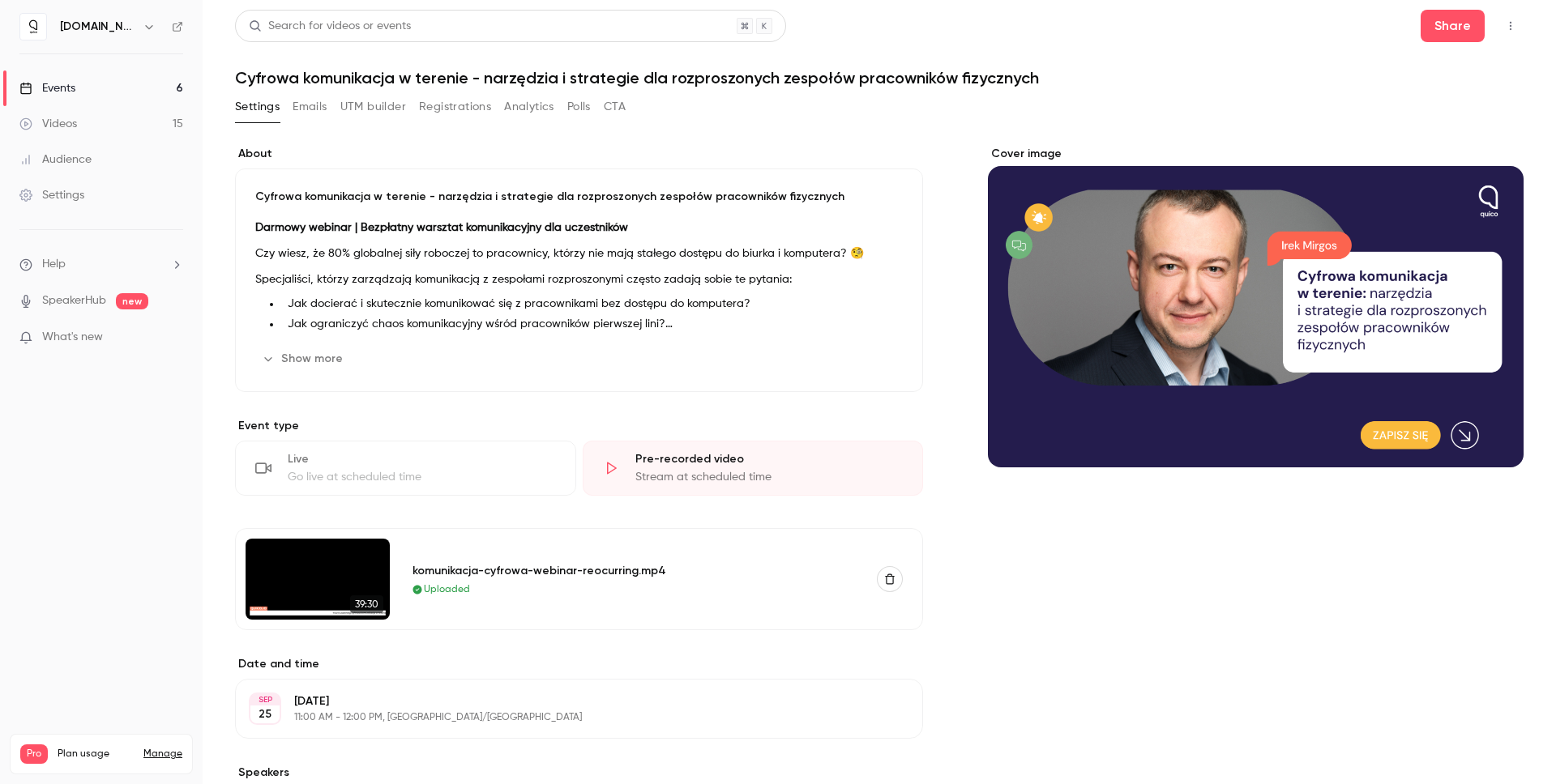
click at [572, 107] on button "Polls" at bounding box center [579, 107] width 23 height 26
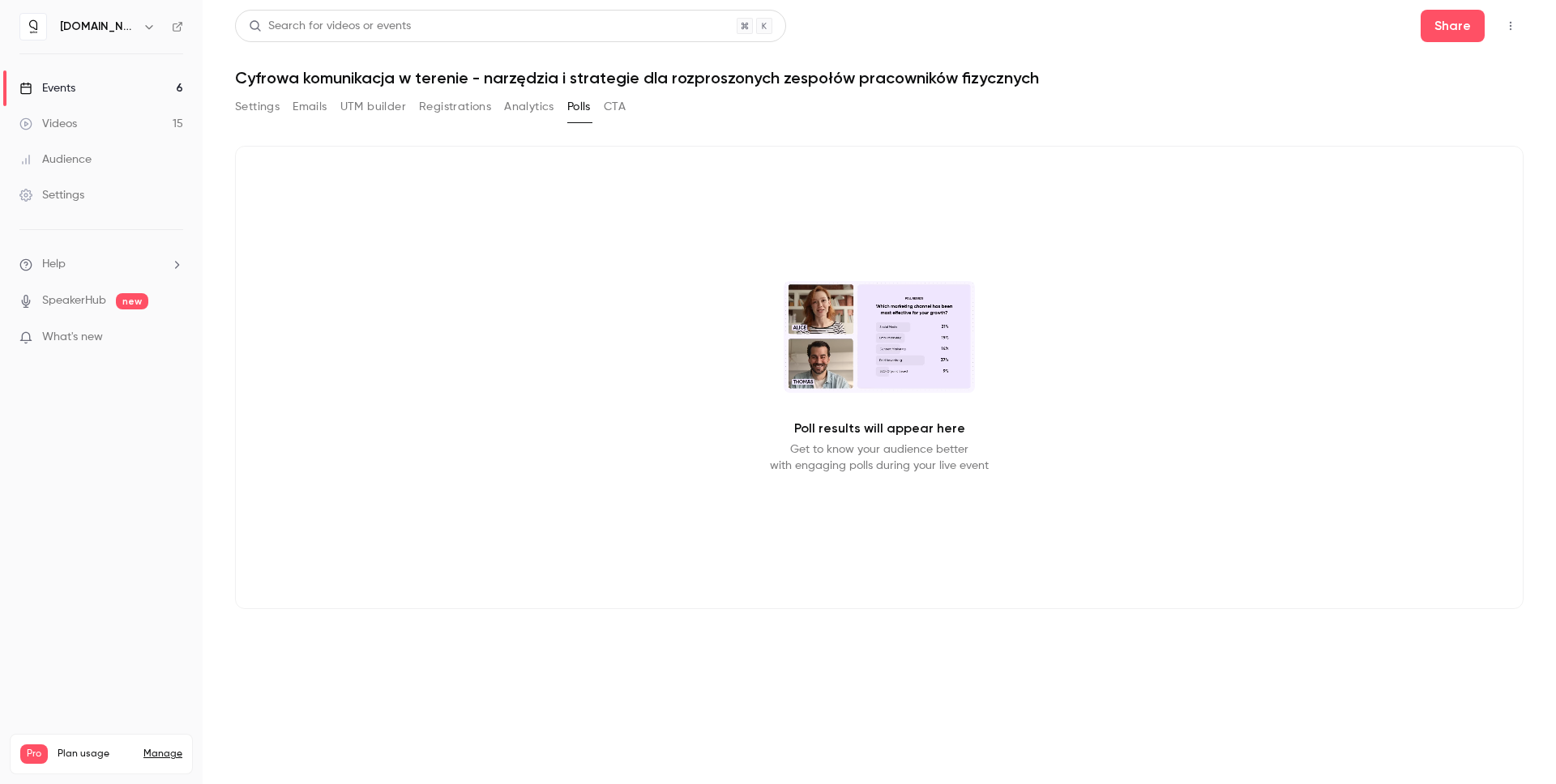
click at [545, 104] on button "Analytics" at bounding box center [529, 107] width 50 height 26
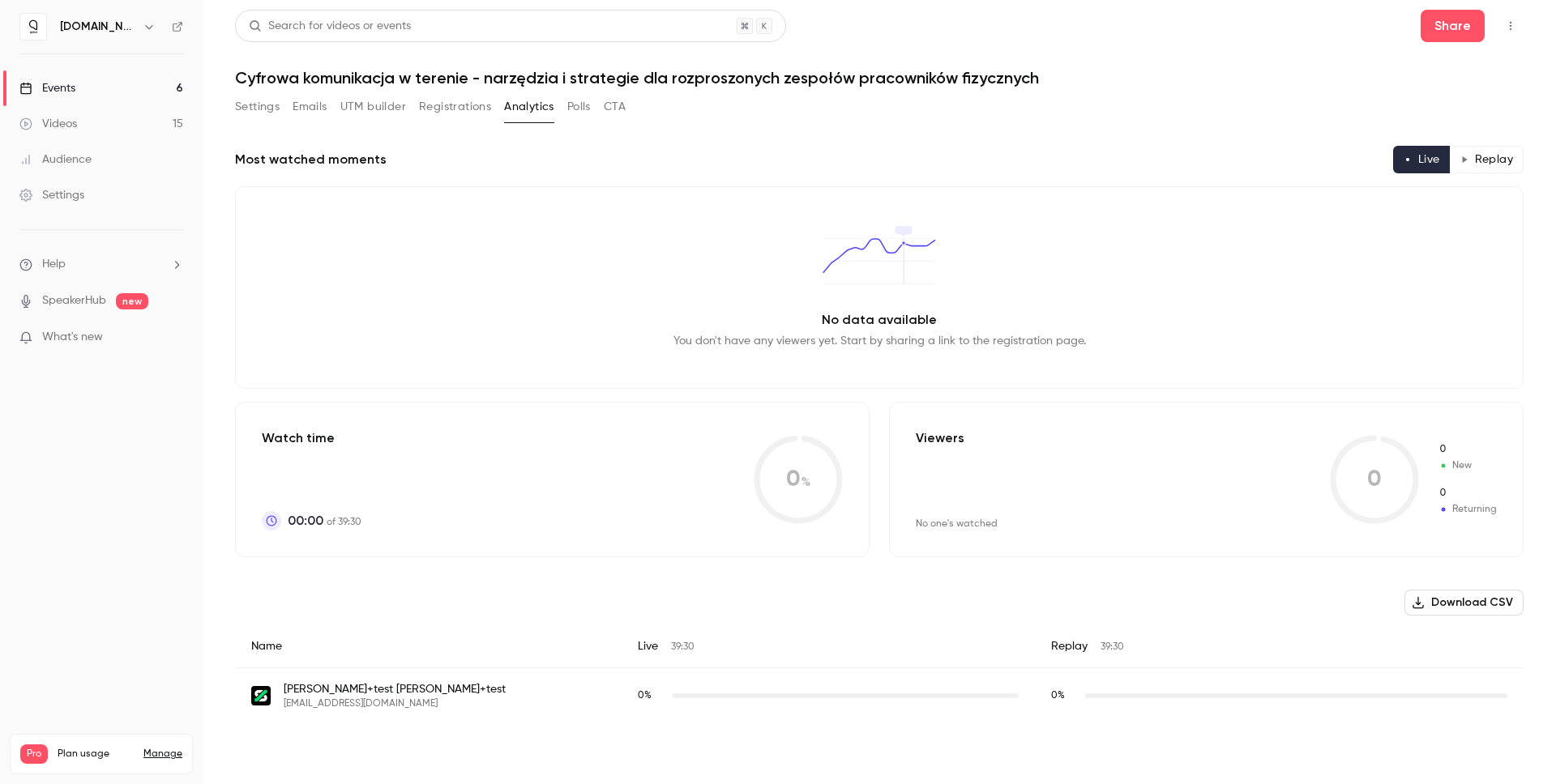
click at [102, 185] on link "Settings" at bounding box center [101, 195] width 203 height 36
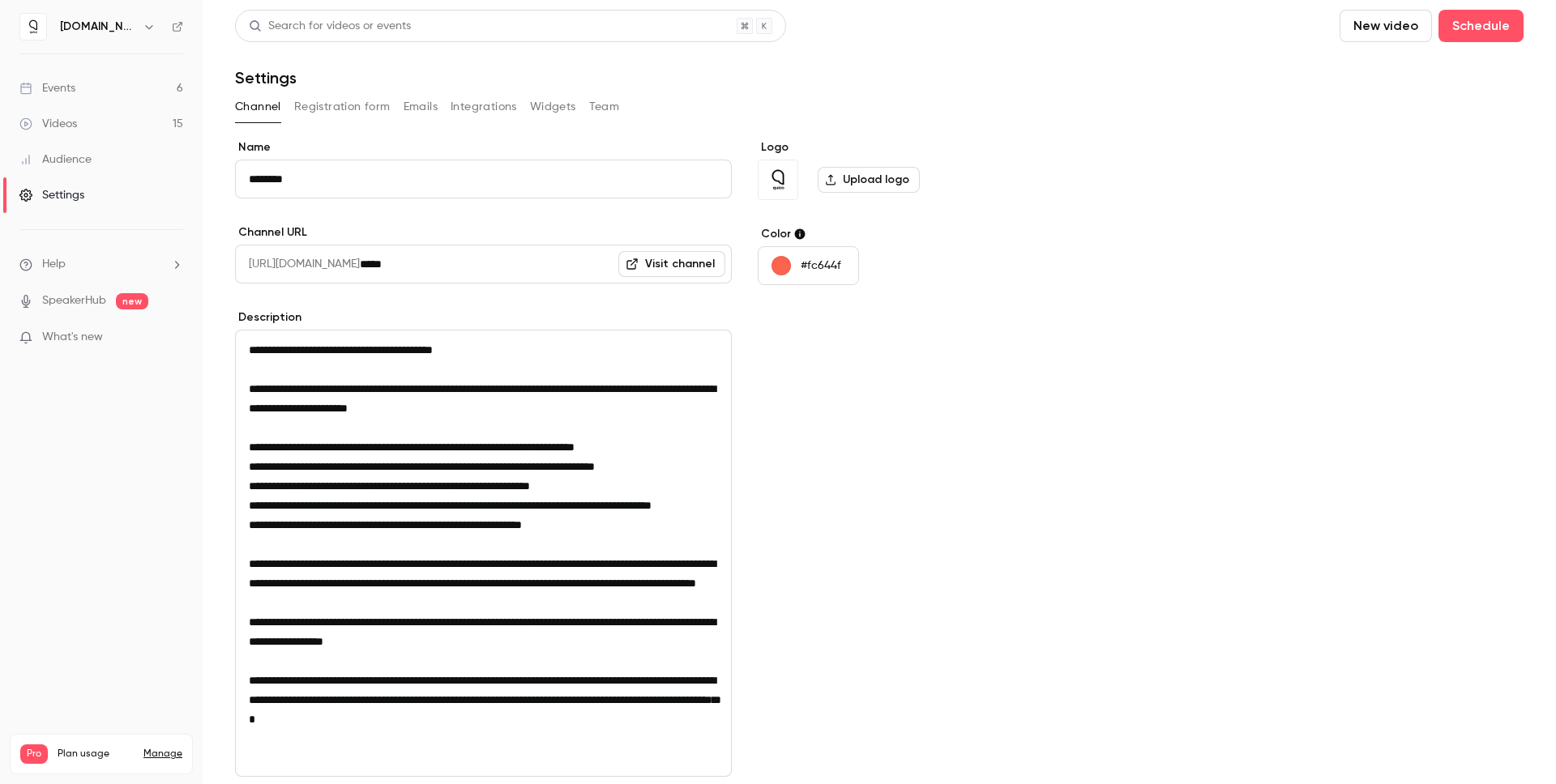
click at [329, 111] on button "Registration form" at bounding box center [342, 107] width 96 height 26
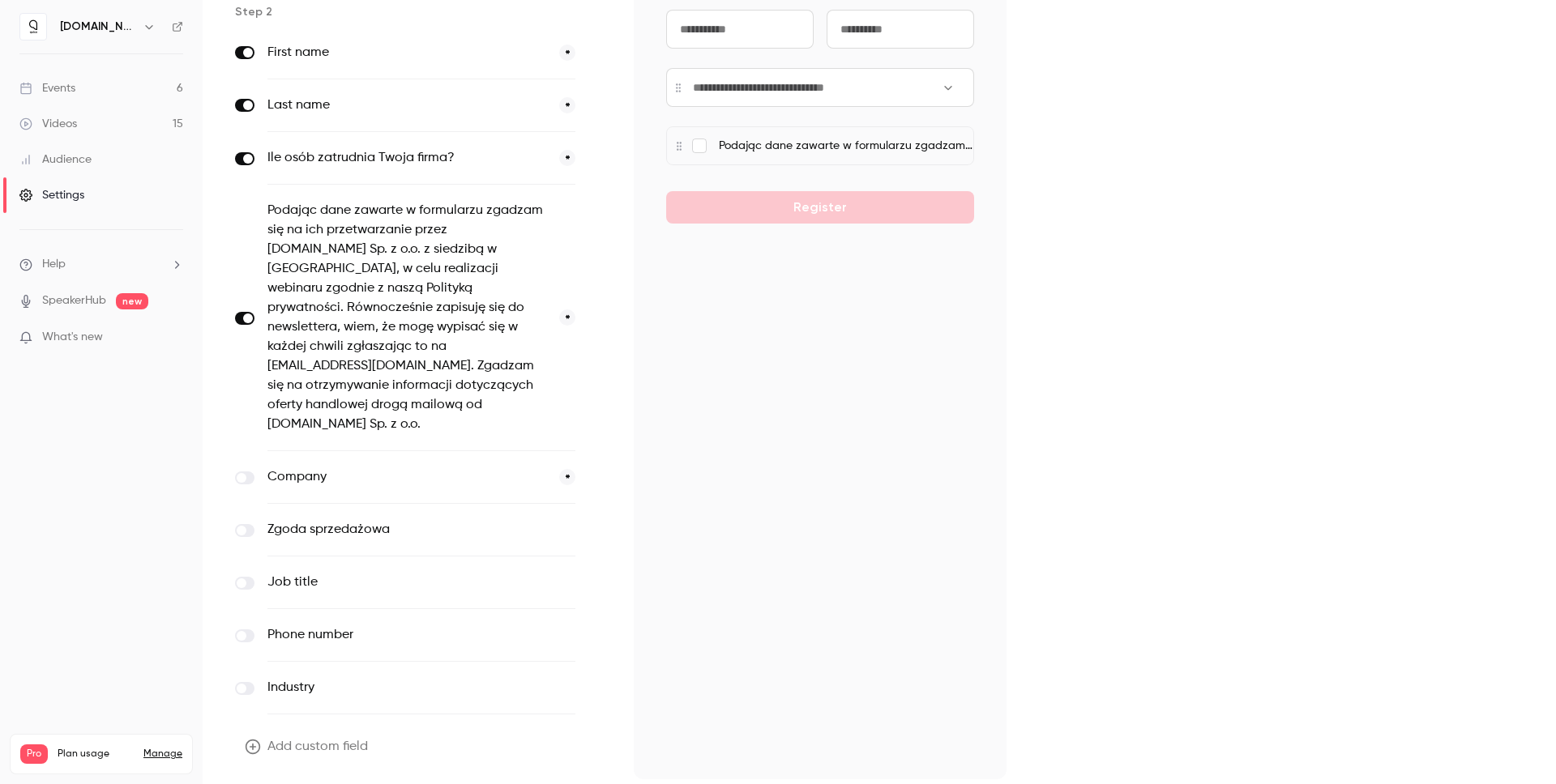
scroll to position [233, 0]
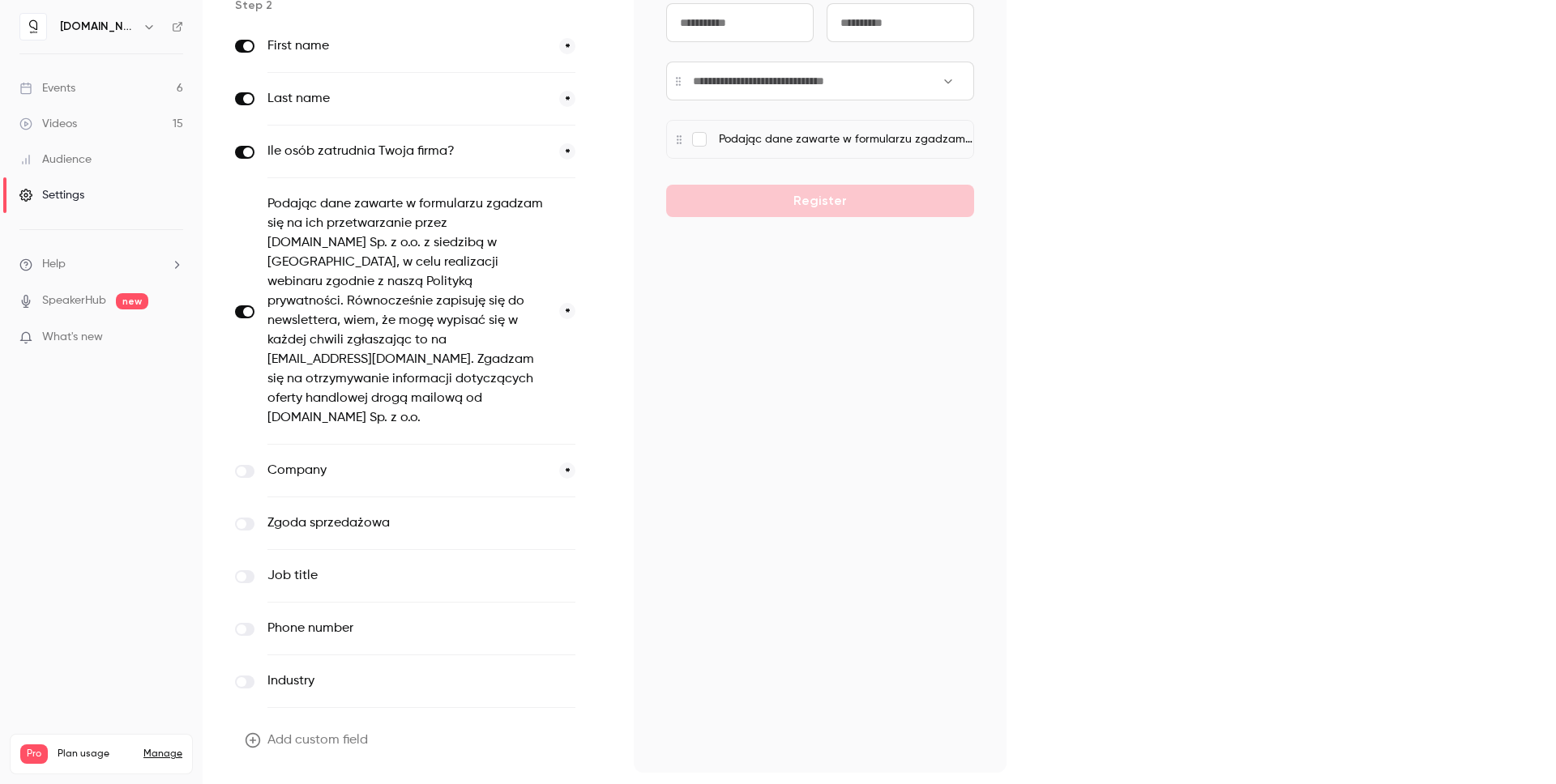
click at [245, 625] on span at bounding box center [241, 630] width 10 height 10
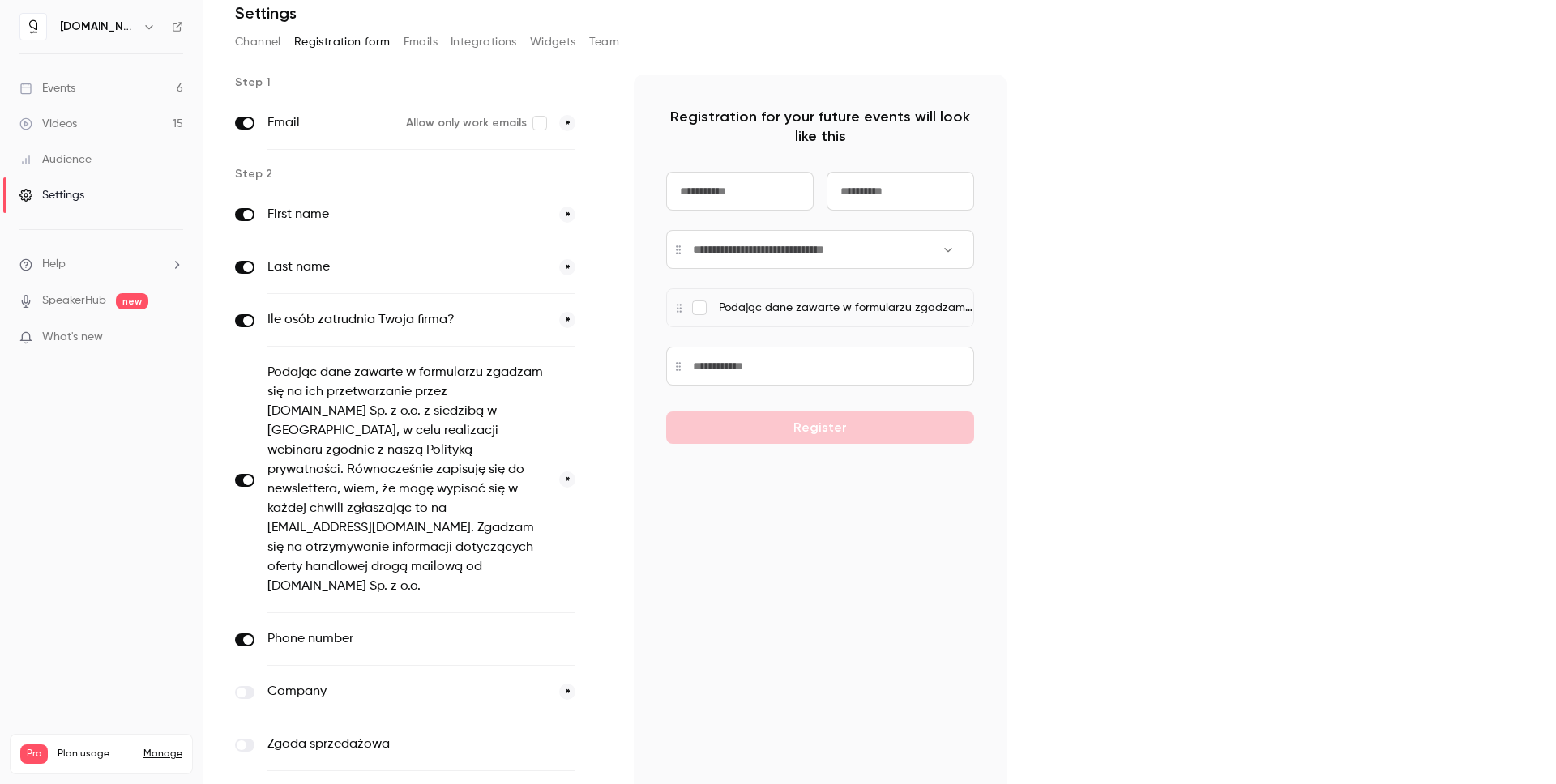
scroll to position [61, 0]
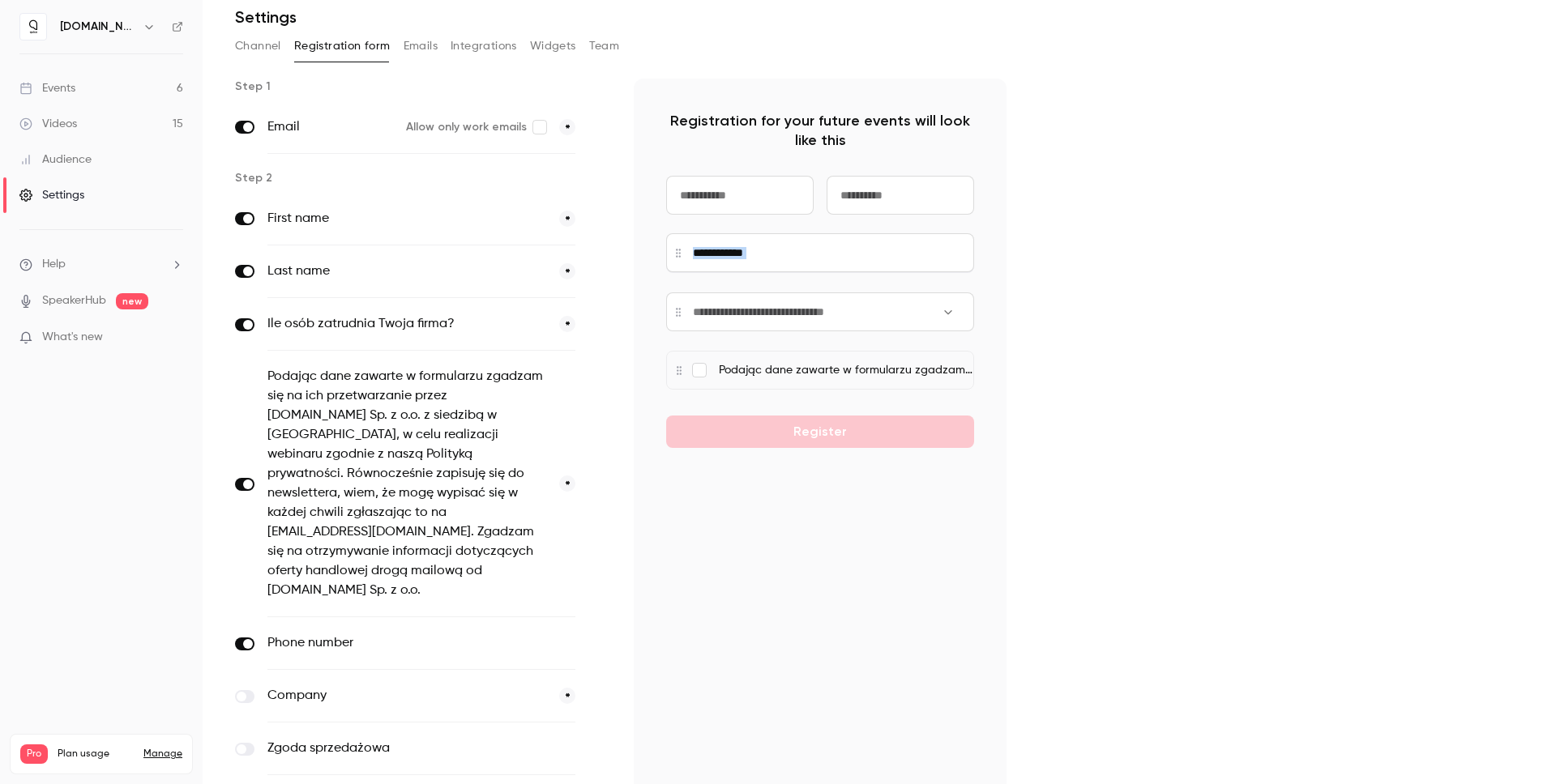
drag, startPoint x: 676, startPoint y: 371, endPoint x: 673, endPoint y: 255, distance: 116.0
click at [674, 254] on div at bounding box center [820, 252] width 308 height 39
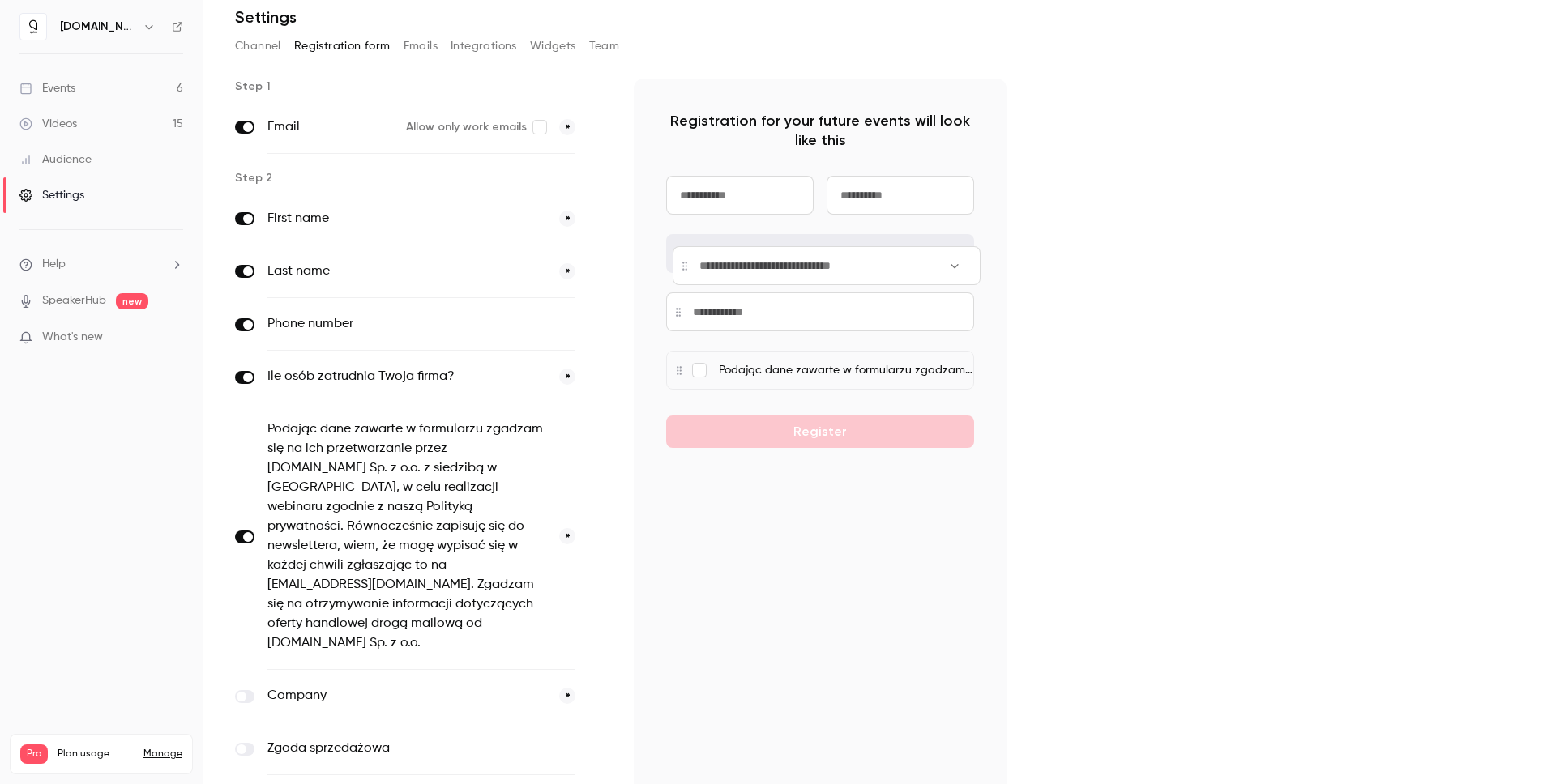
drag, startPoint x: 677, startPoint y: 311, endPoint x: 684, endPoint y: 265, distance: 46.5
click at [684, 265] on div at bounding box center [826, 266] width 308 height 39
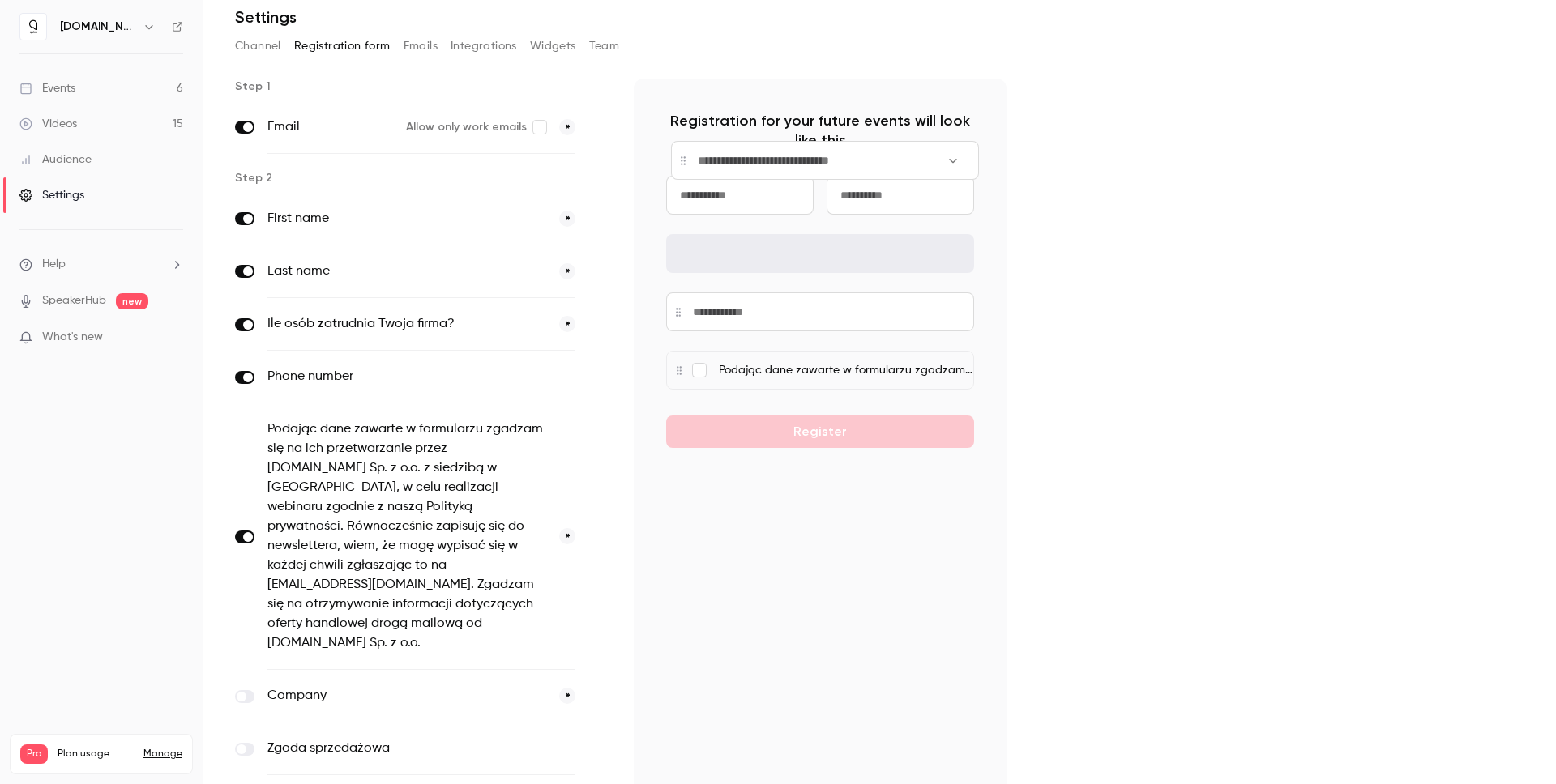
drag, startPoint x: 675, startPoint y: 256, endPoint x: 682, endPoint y: 167, distance: 89.3
click at [682, 167] on input at bounding box center [824, 160] width 308 height 39
click at [659, 259] on div "Registration for your future events will look like this Podając dane zawarte w …" at bounding box center [820, 512] width 373 height 867
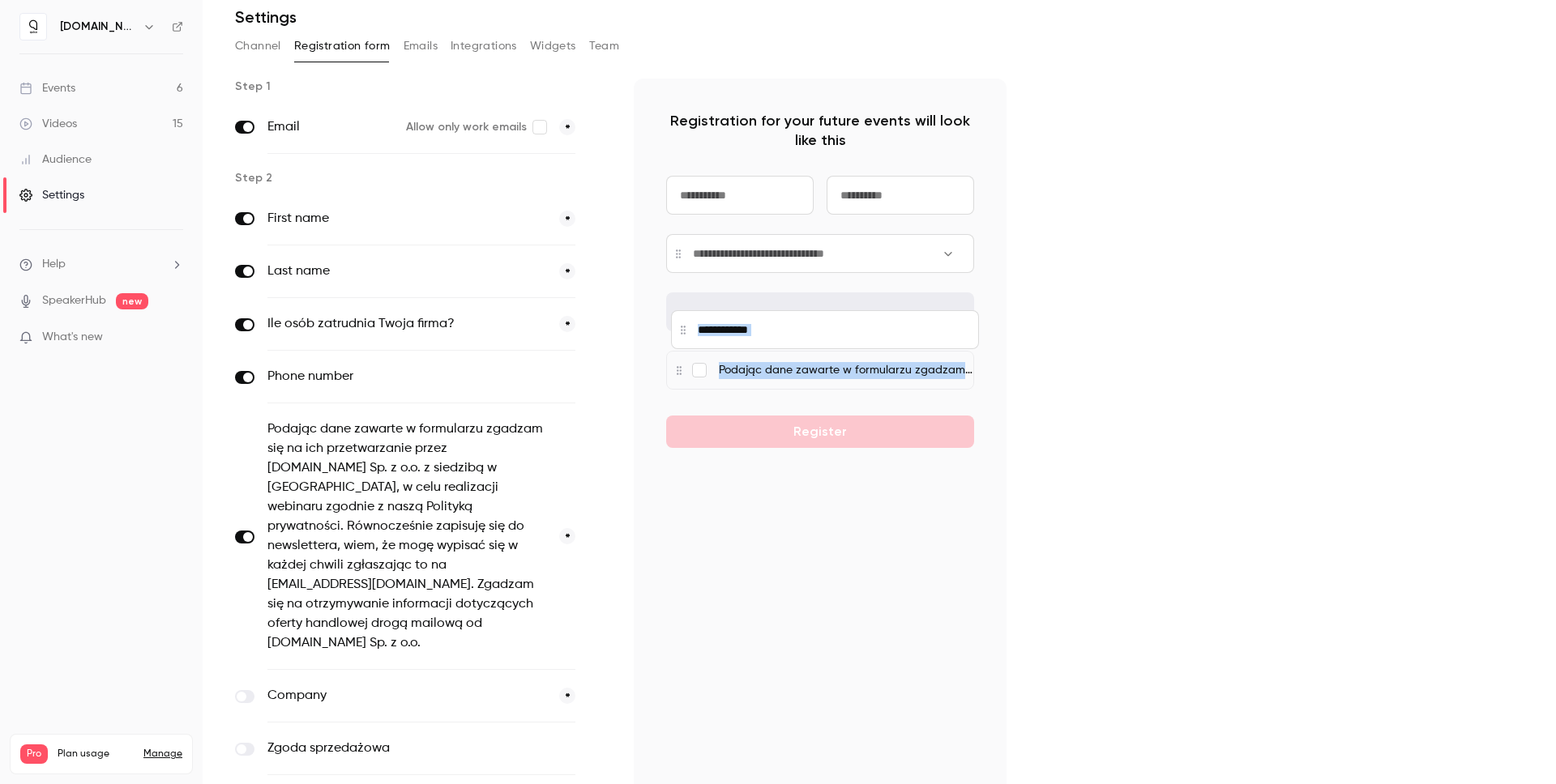
drag, startPoint x: 677, startPoint y: 298, endPoint x: 671, endPoint y: 327, distance: 29.6
click at [672, 327] on div at bounding box center [824, 330] width 308 height 39
click at [244, 382] on label at bounding box center [244, 377] width 19 height 13
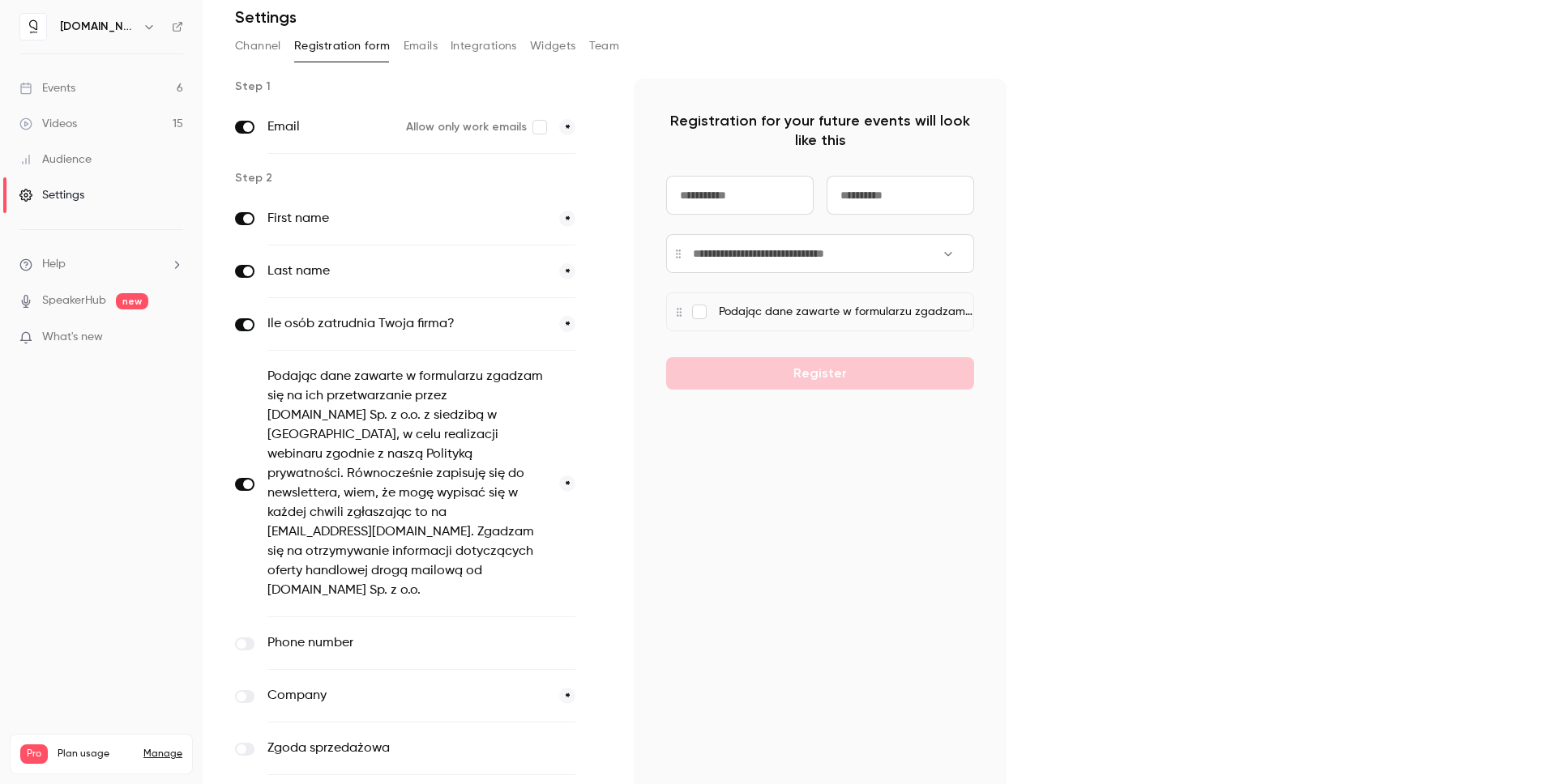
click at [1036, 574] on div "Step 1 Email Allow only work emails * Step 2 First name * Last name * Ile osób …" at bounding box center [879, 536] width 1289 height 915
